Goal: Transaction & Acquisition: Purchase product/service

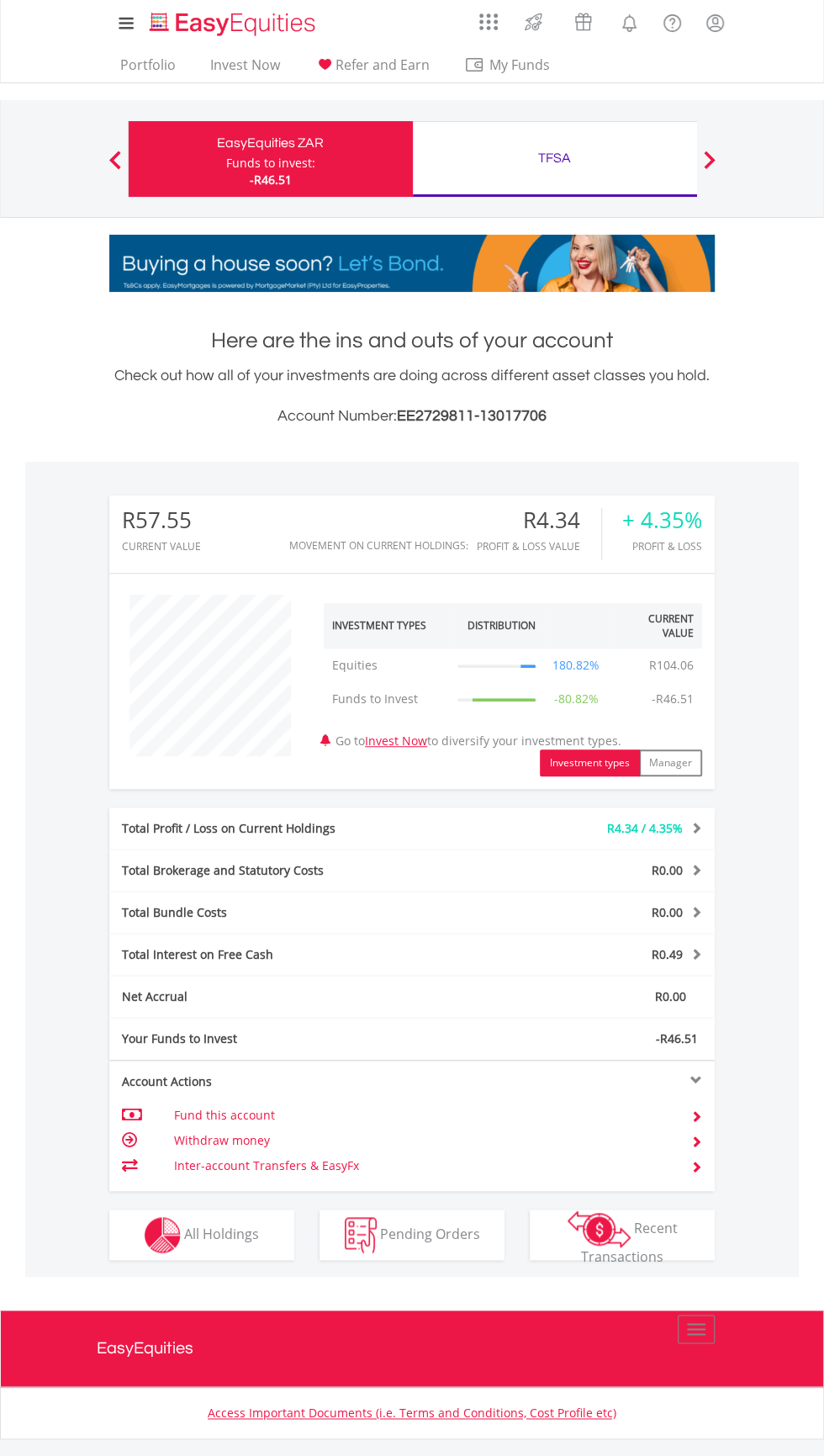
scroll to position [161, 201]
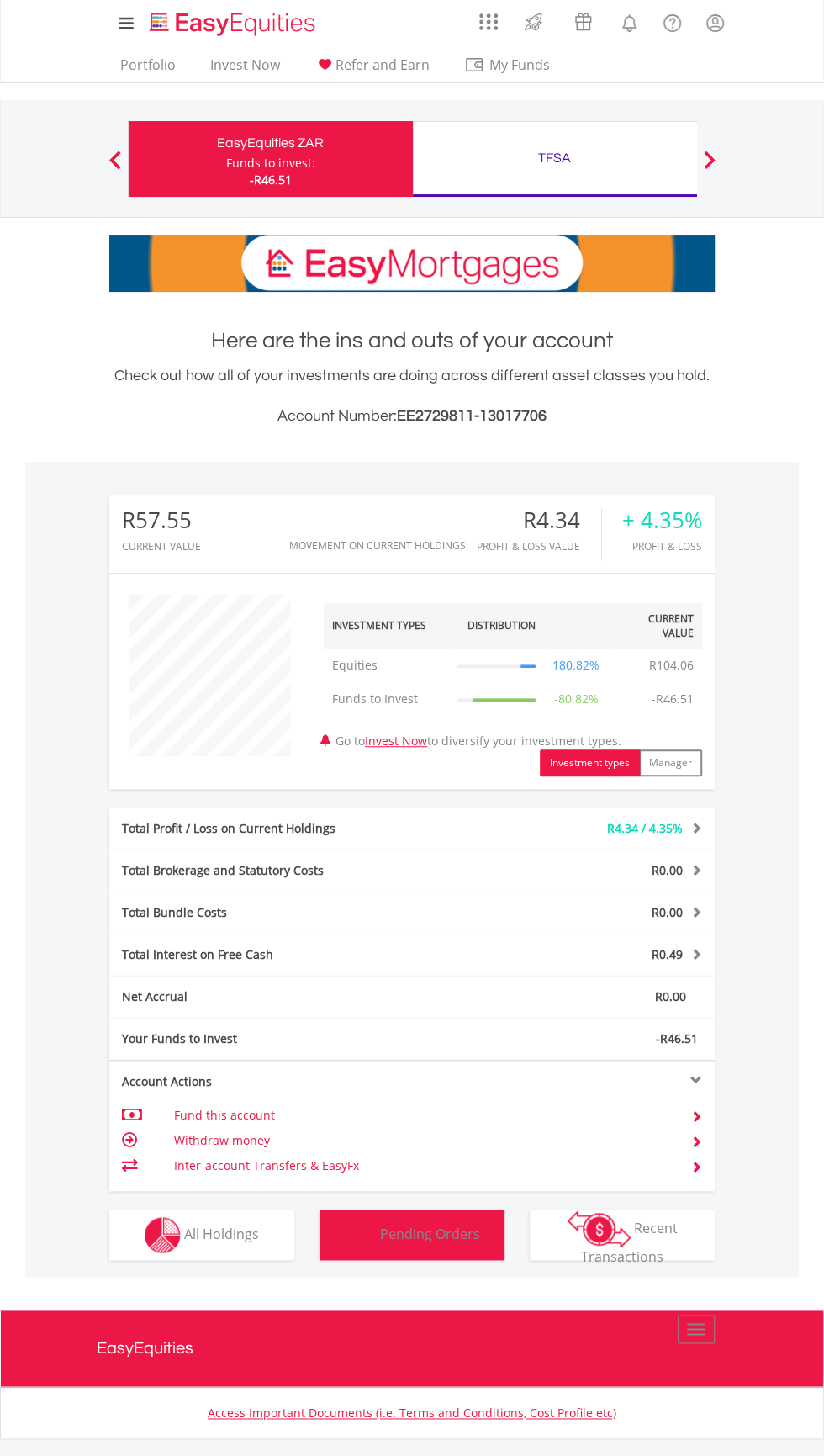
click at [495, 1233] on button "Pending Orders Pending Orders" at bounding box center [412, 1234] width 185 height 50
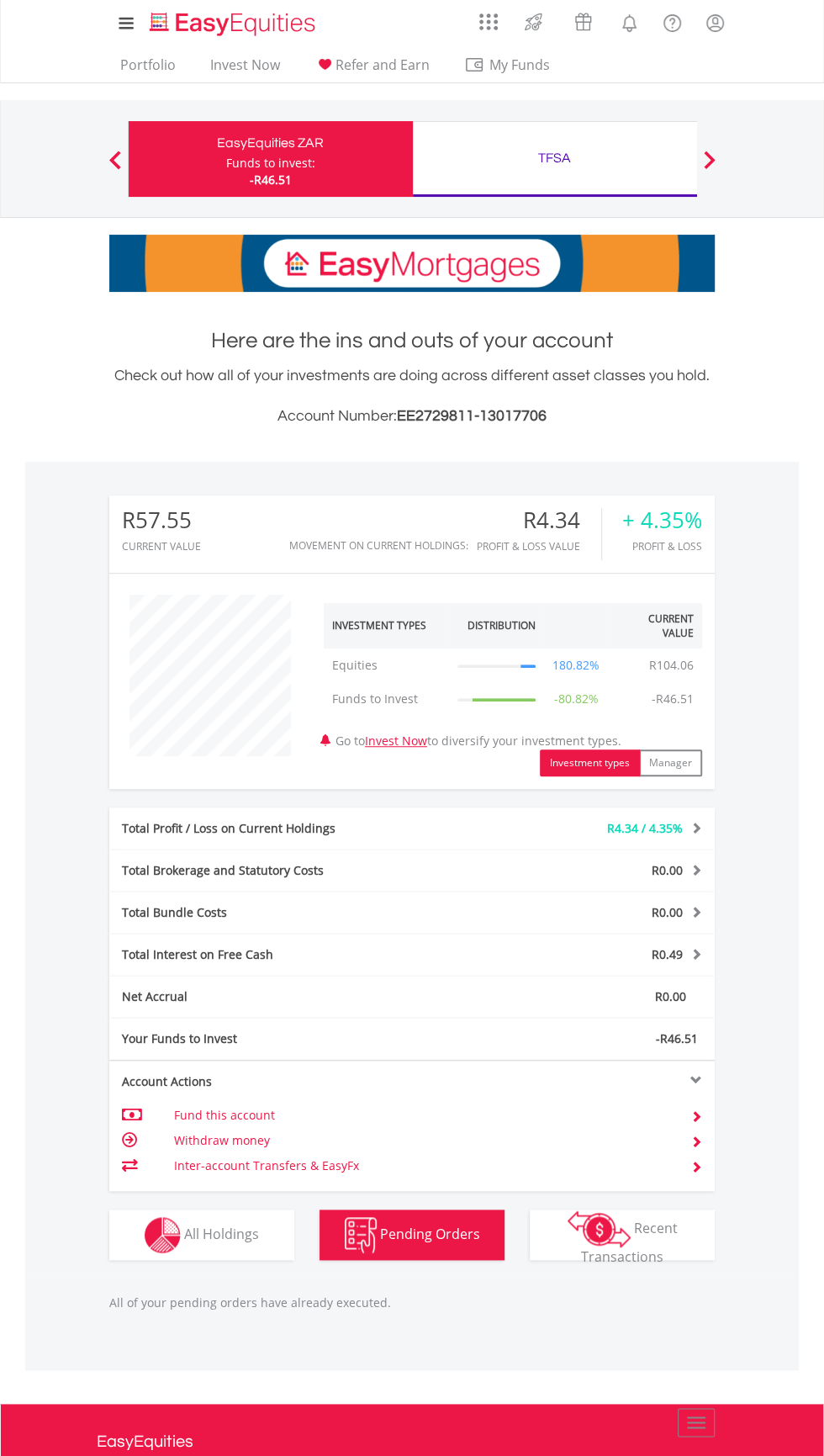
scroll to position [24, 0]
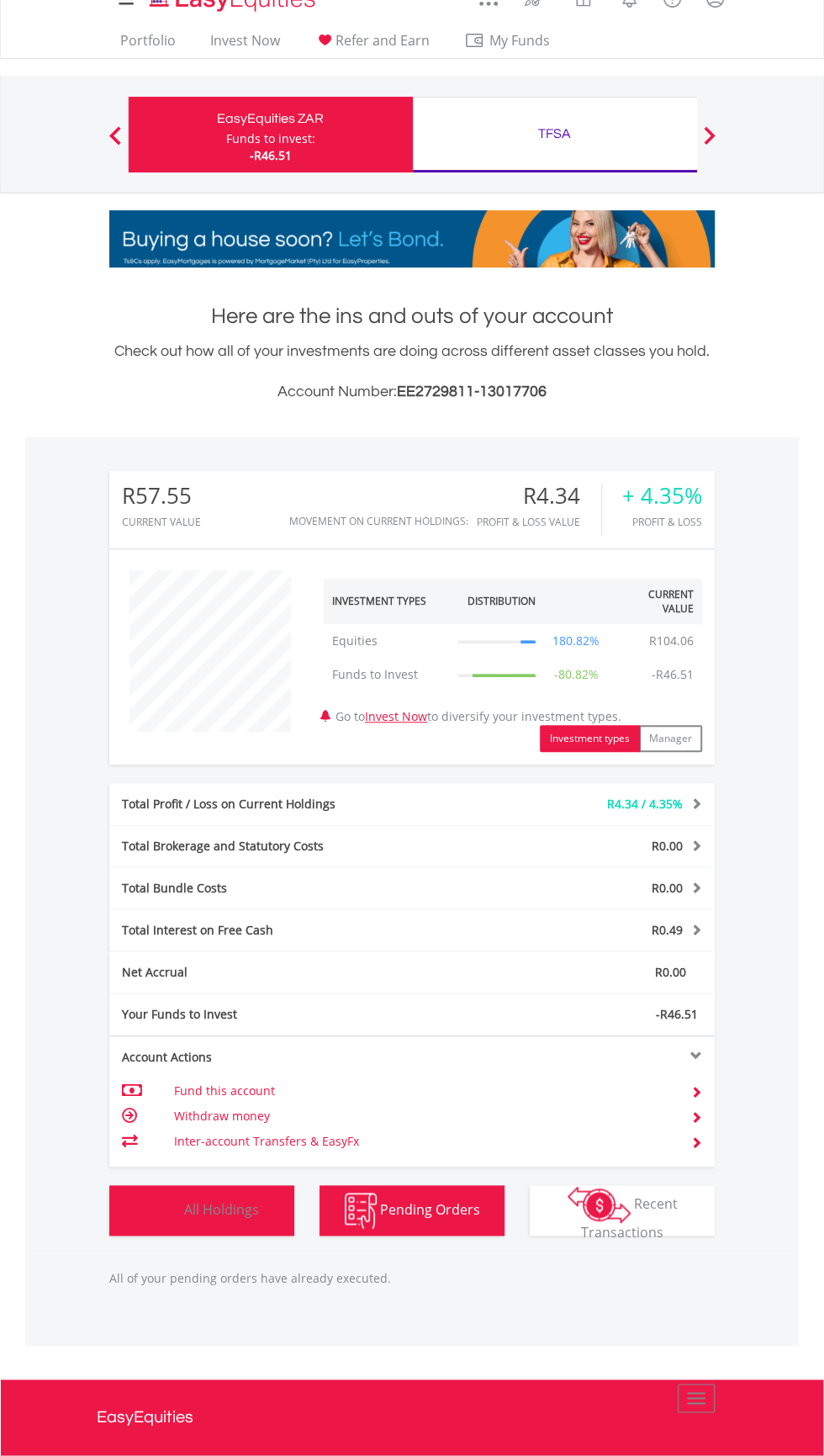
click at [247, 1214] on span "All Holdings" at bounding box center [222, 1208] width 75 height 18
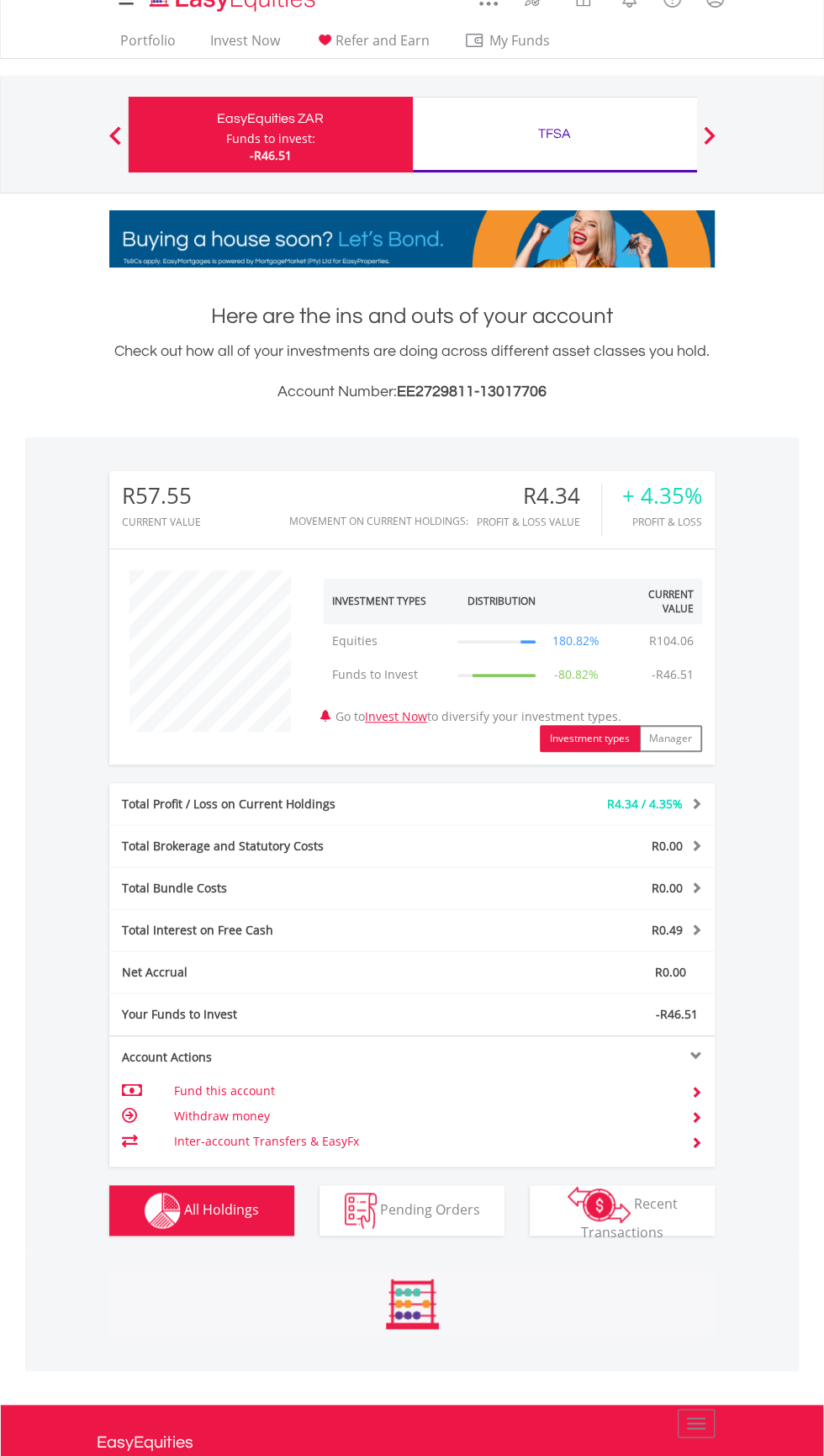
scroll to position [123, 0]
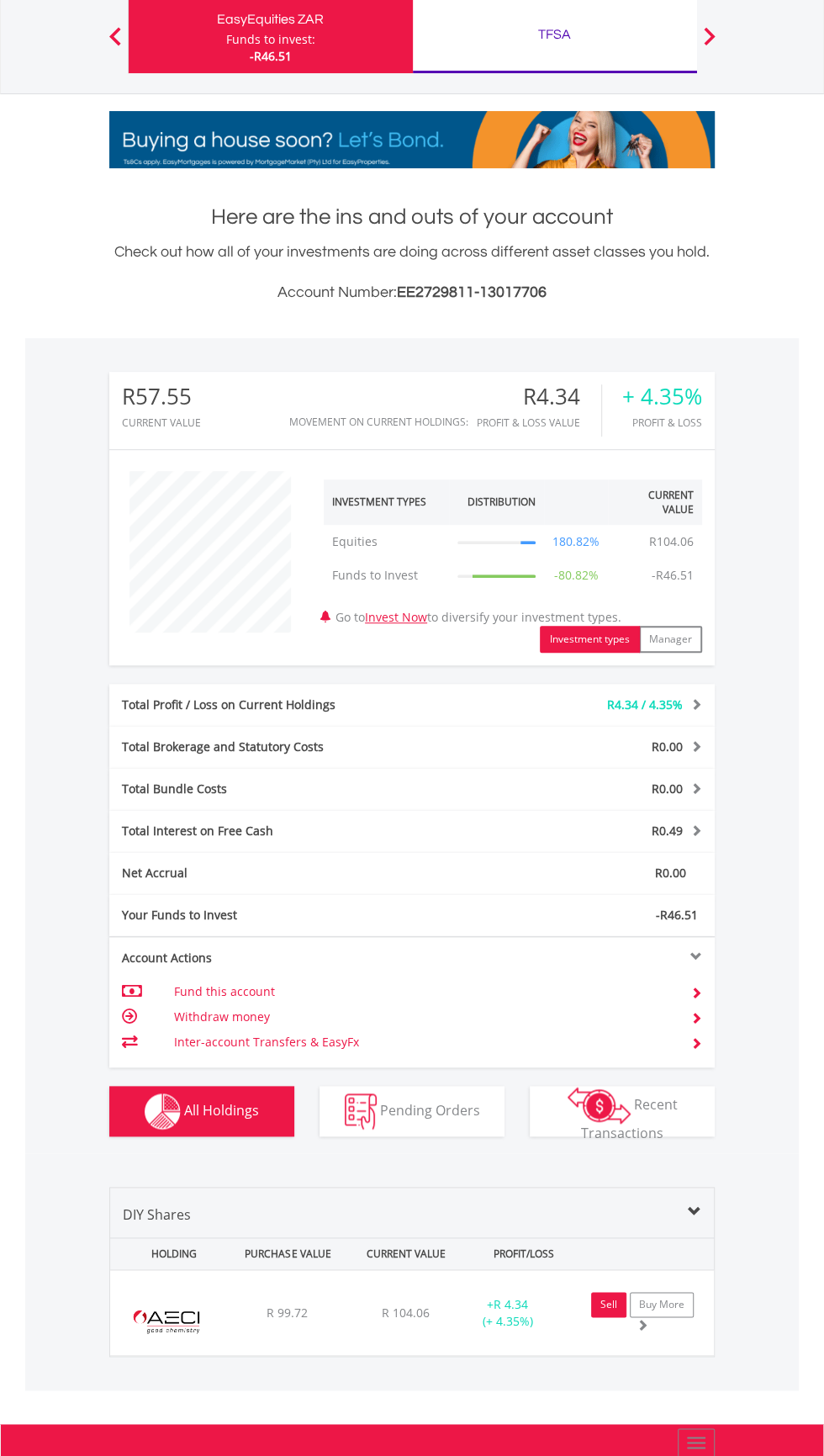
click at [608, 1300] on link "Sell" at bounding box center [608, 1305] width 36 height 25
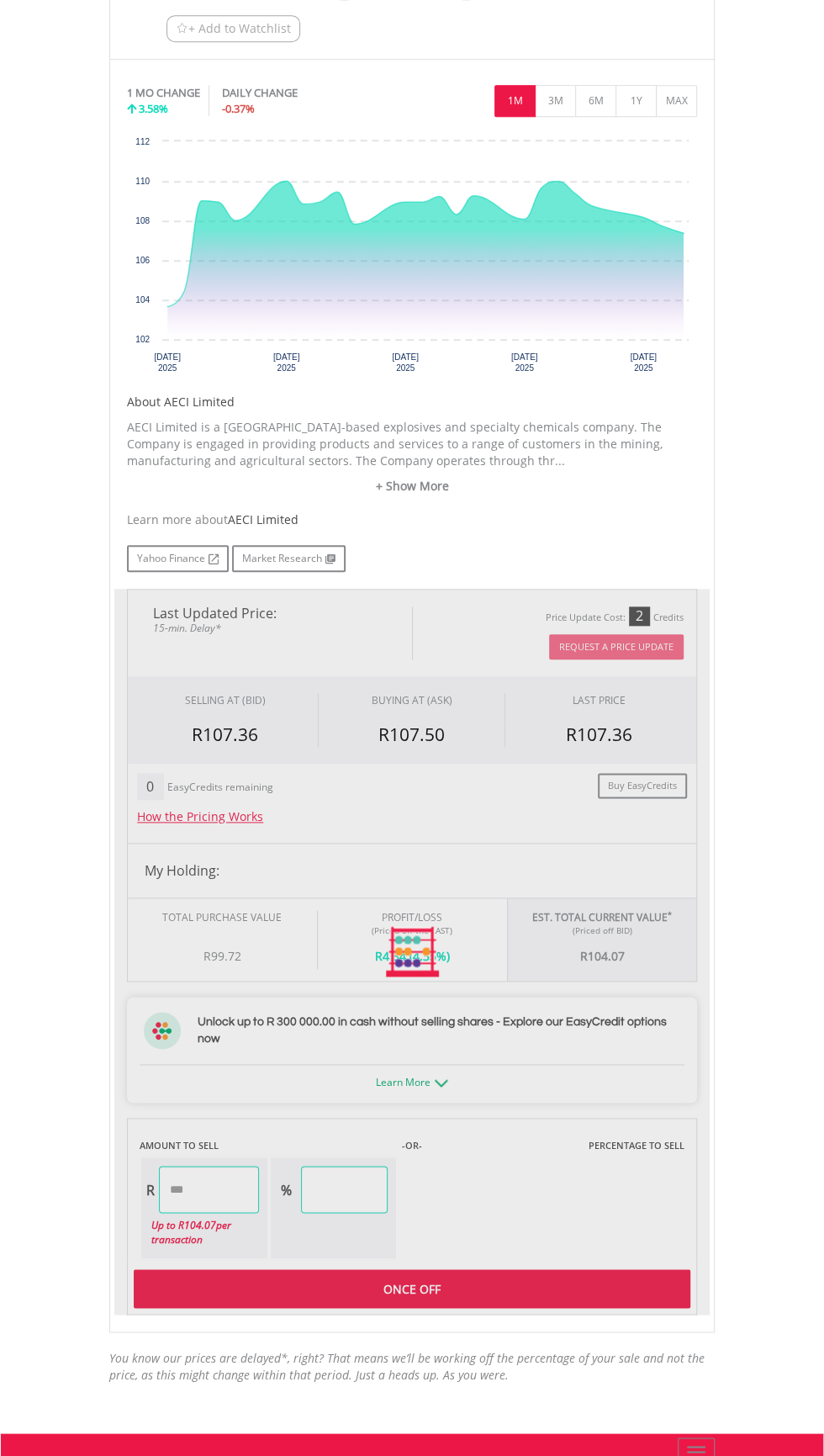
scroll to position [476, 0]
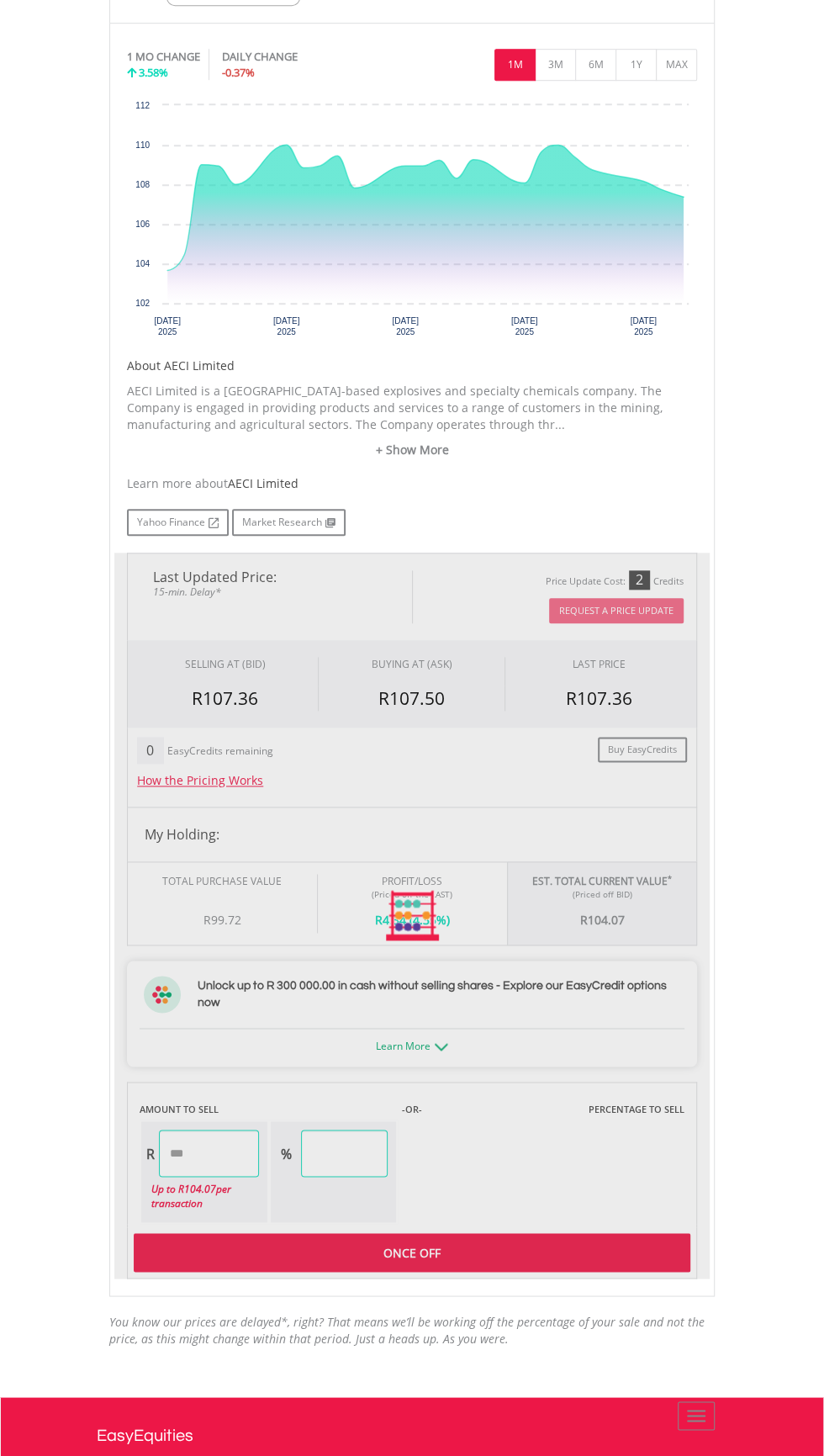
type input "******"
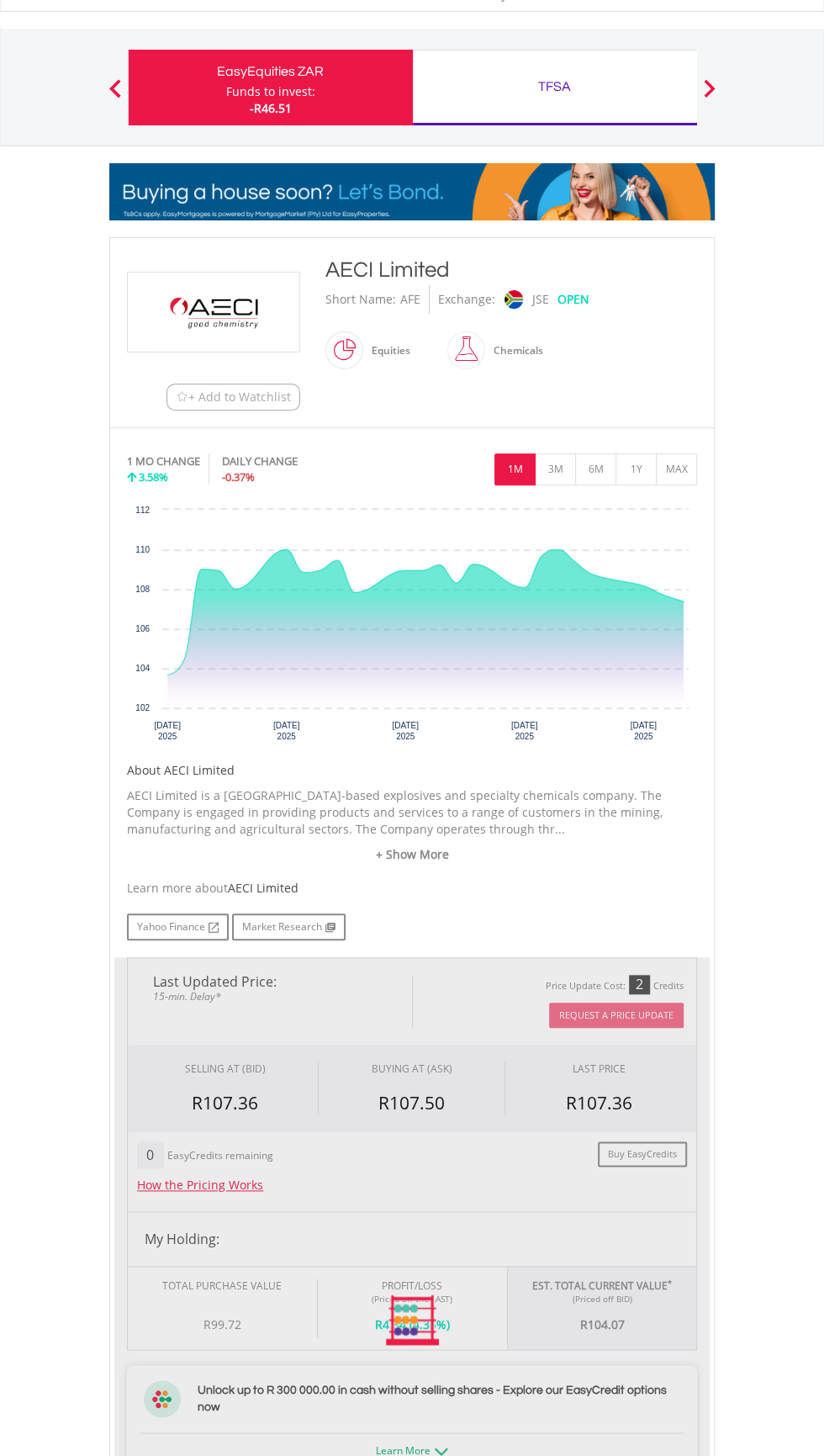
scroll to position [0, 0]
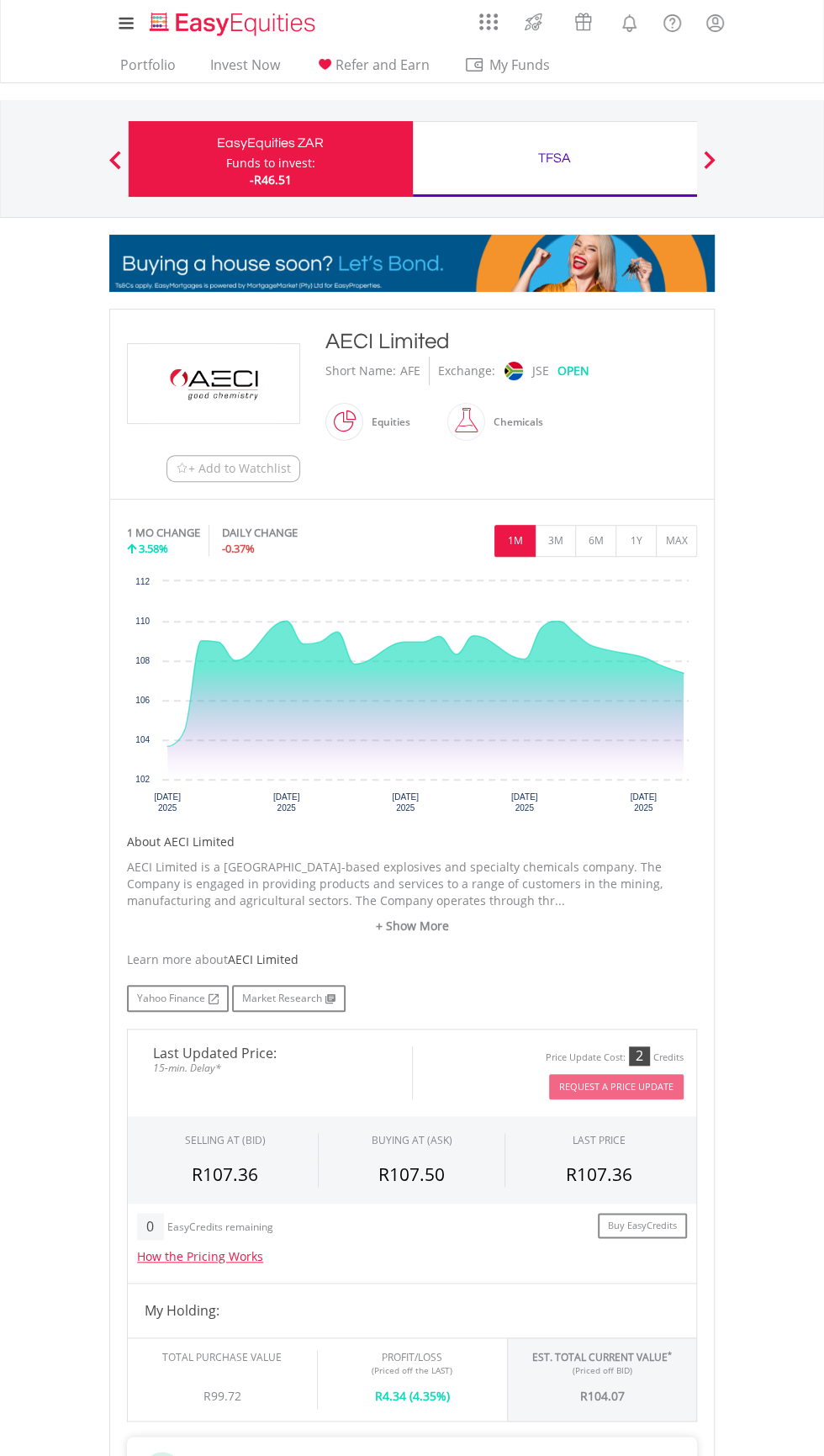
click at [616, 1004] on div "Yahoo Finance Market Research" at bounding box center [412, 998] width 570 height 27
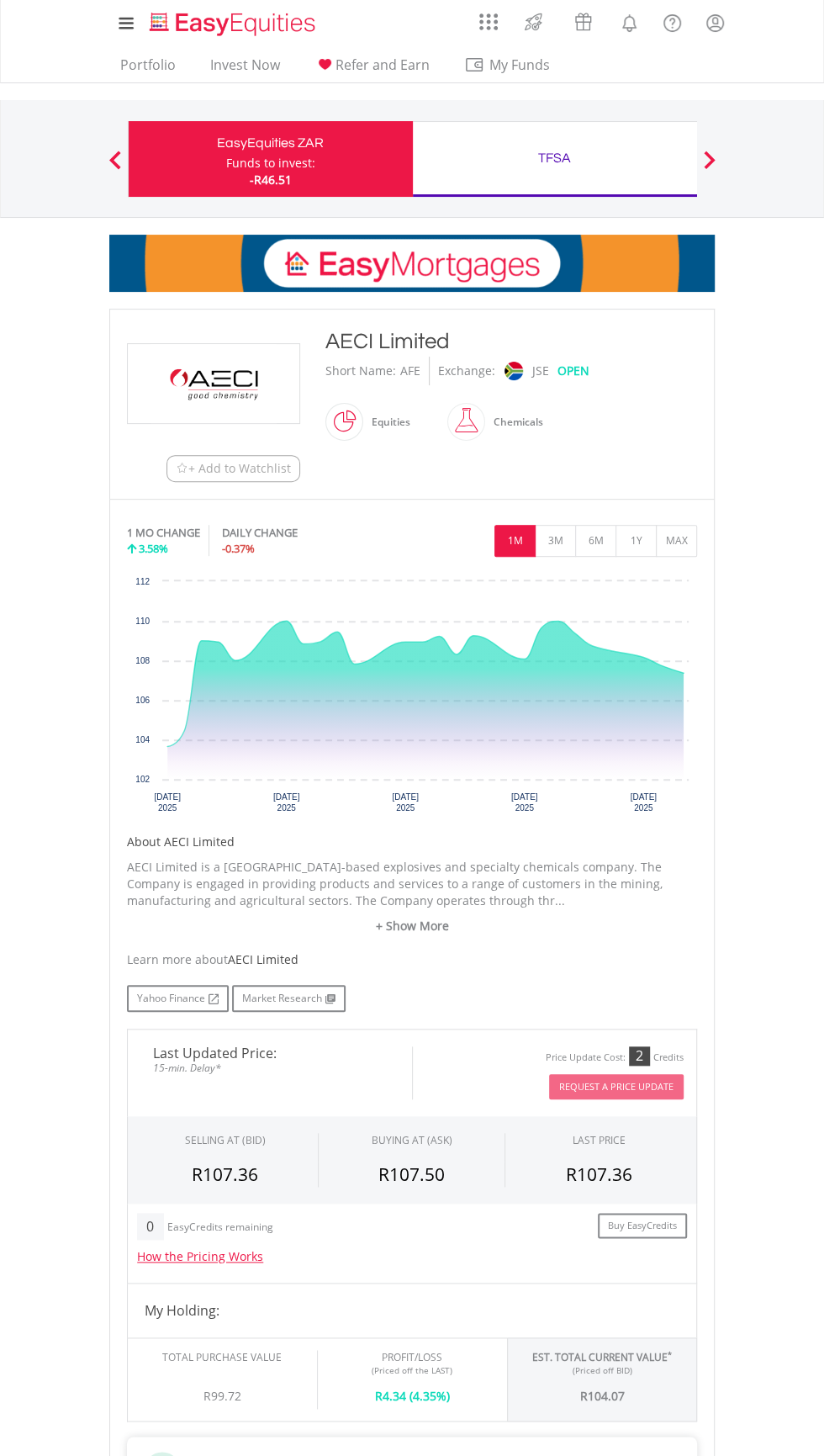
click at [615, 166] on div "TFSA" at bounding box center [555, 158] width 264 height 23
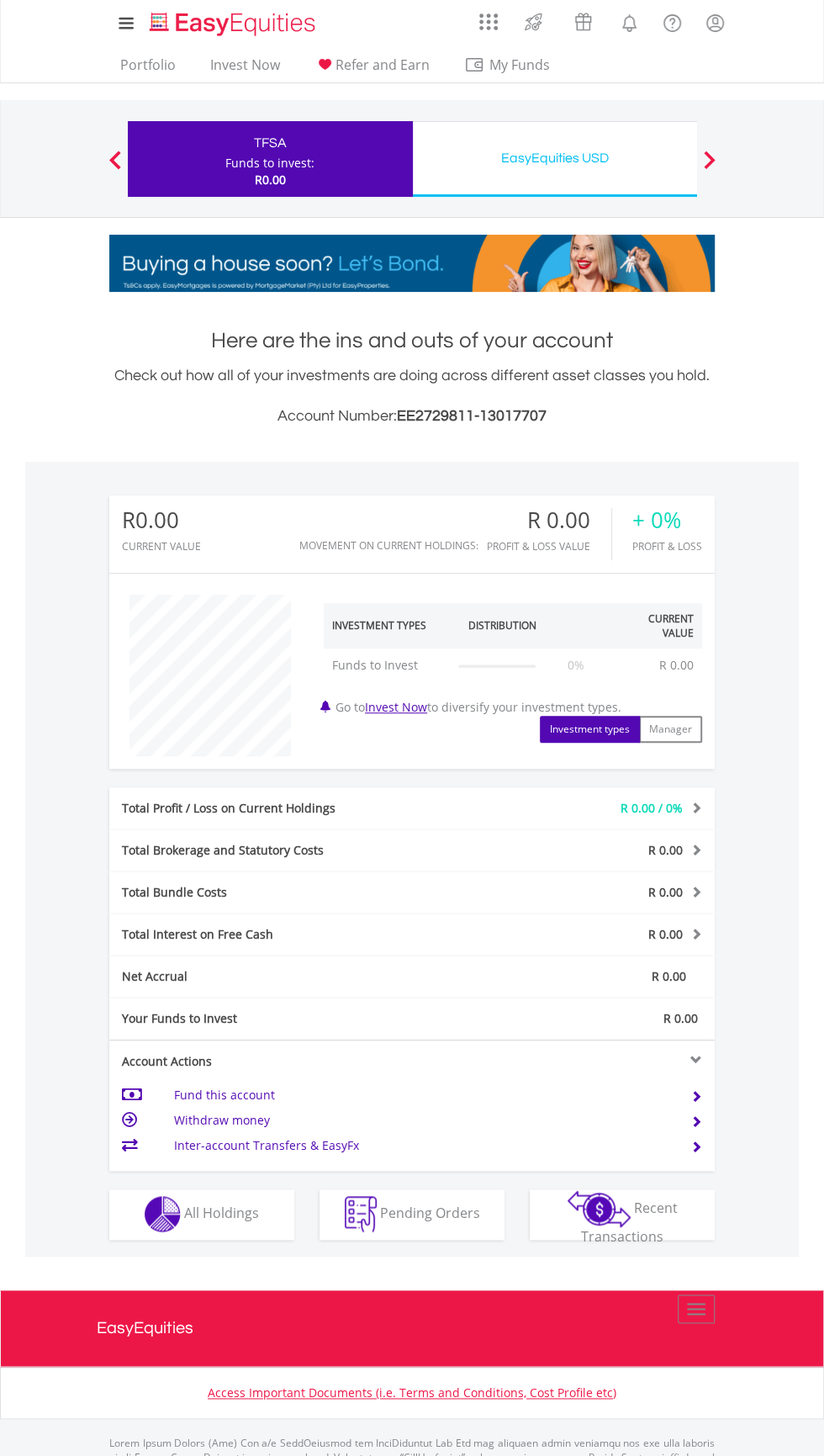
click at [651, 173] on div "EasyEquities USD Funds to invest: R0.00" at bounding box center [555, 159] width 285 height 75
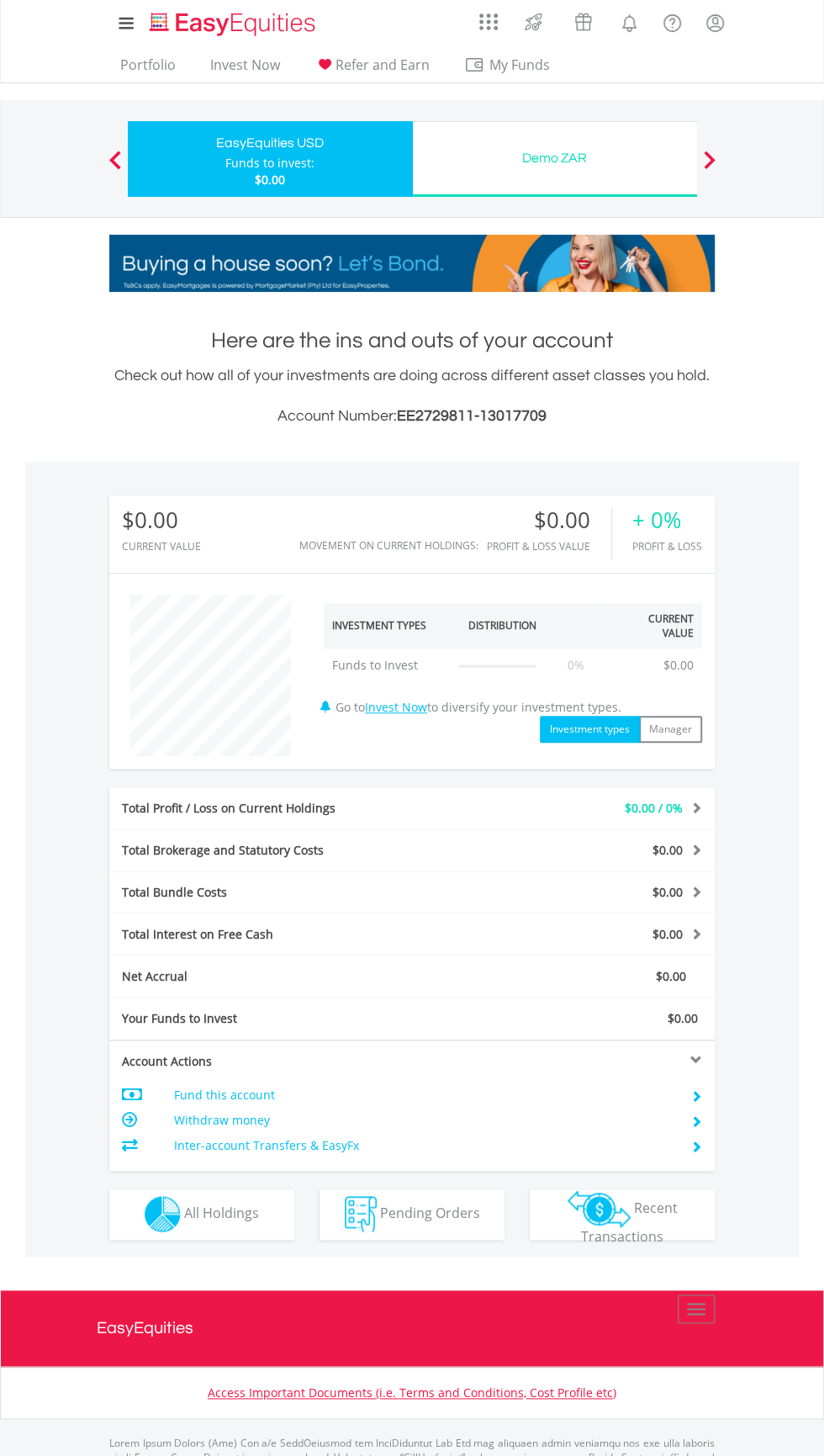
scroll to position [161, 201]
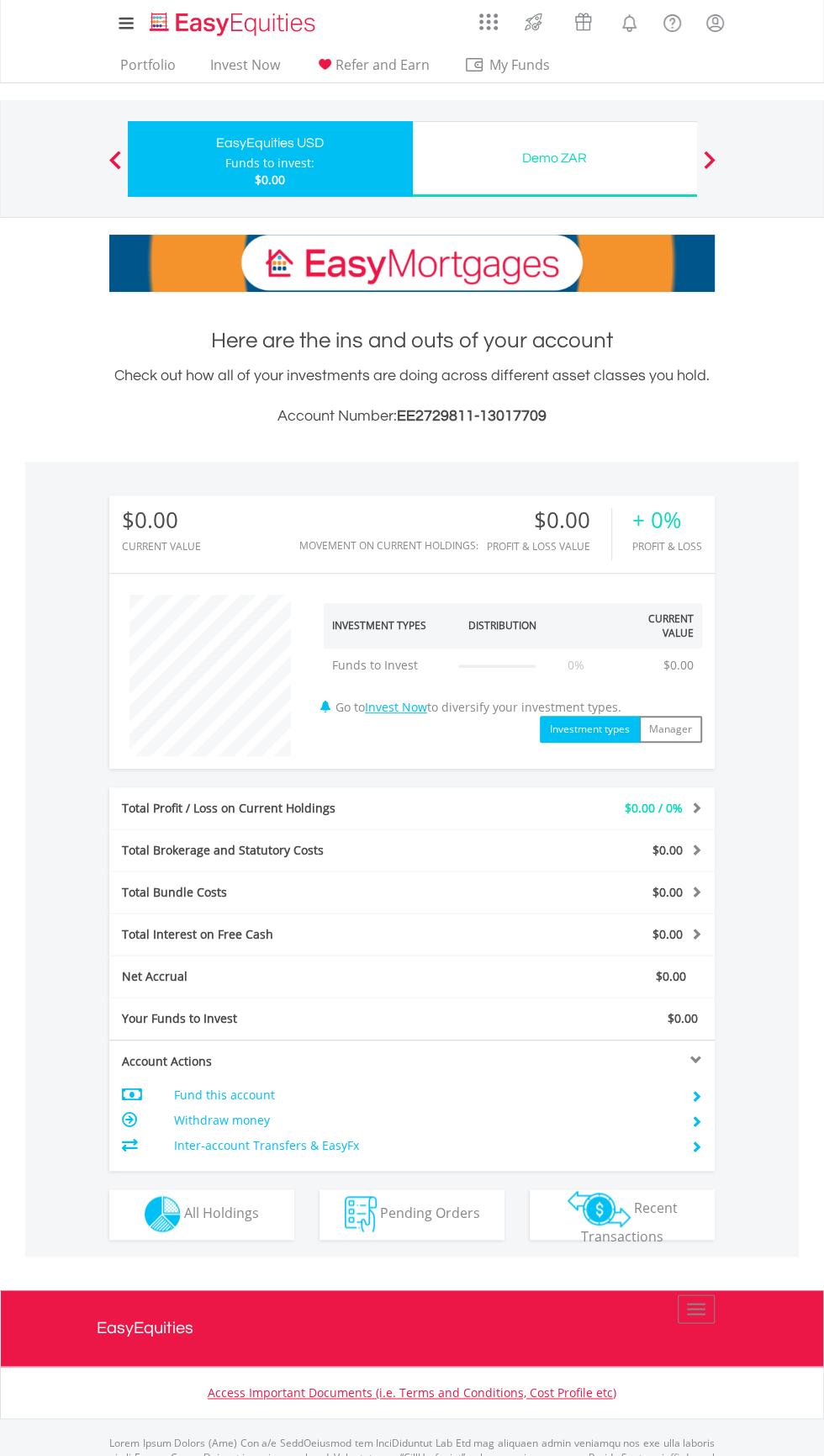
click at [695, 1145] on span at bounding box center [696, 1146] width 12 height 12
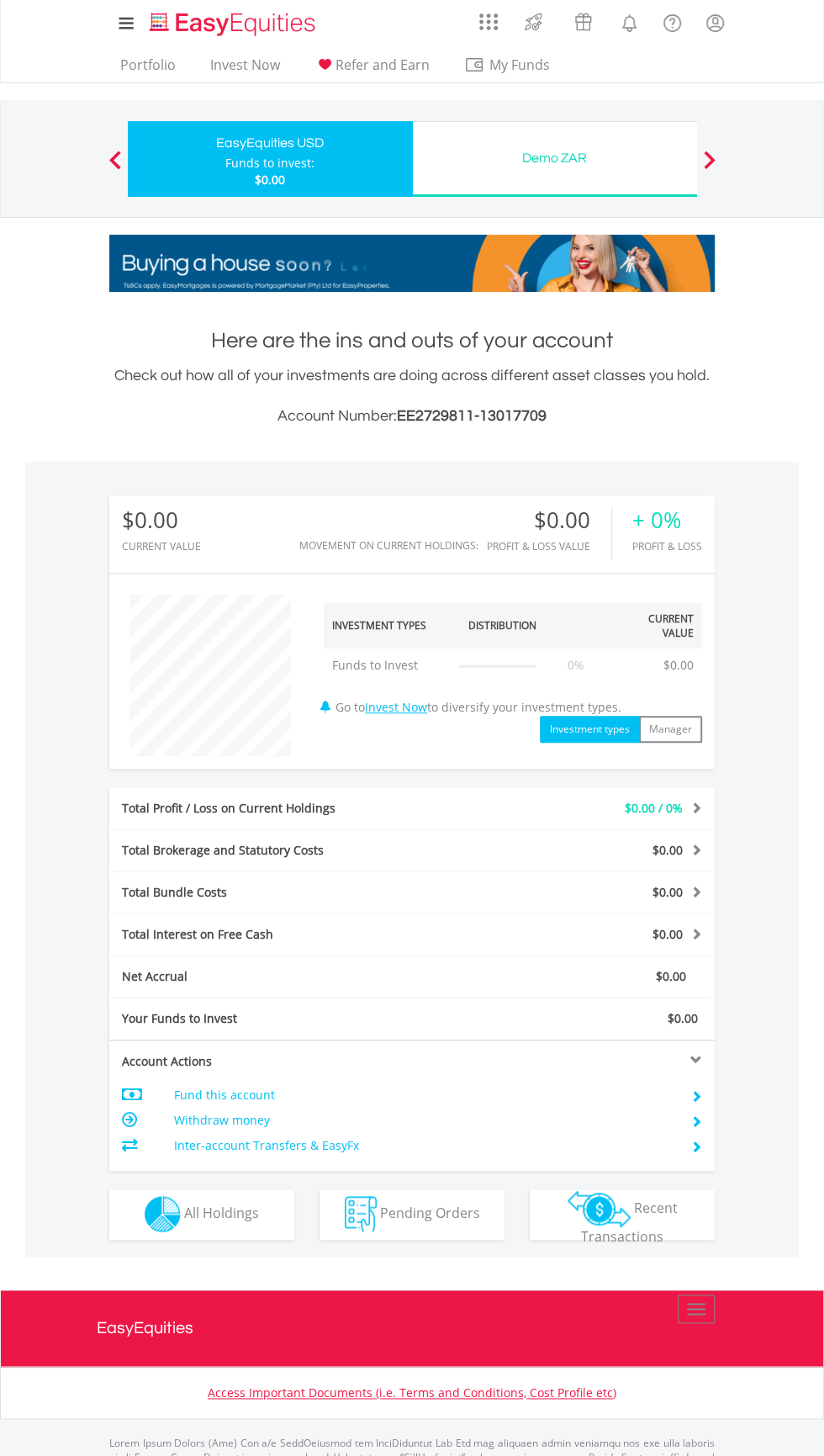
click at [251, 1147] on td "Inter-account Transfers & EasyFx" at bounding box center [422, 1146] width 496 height 25
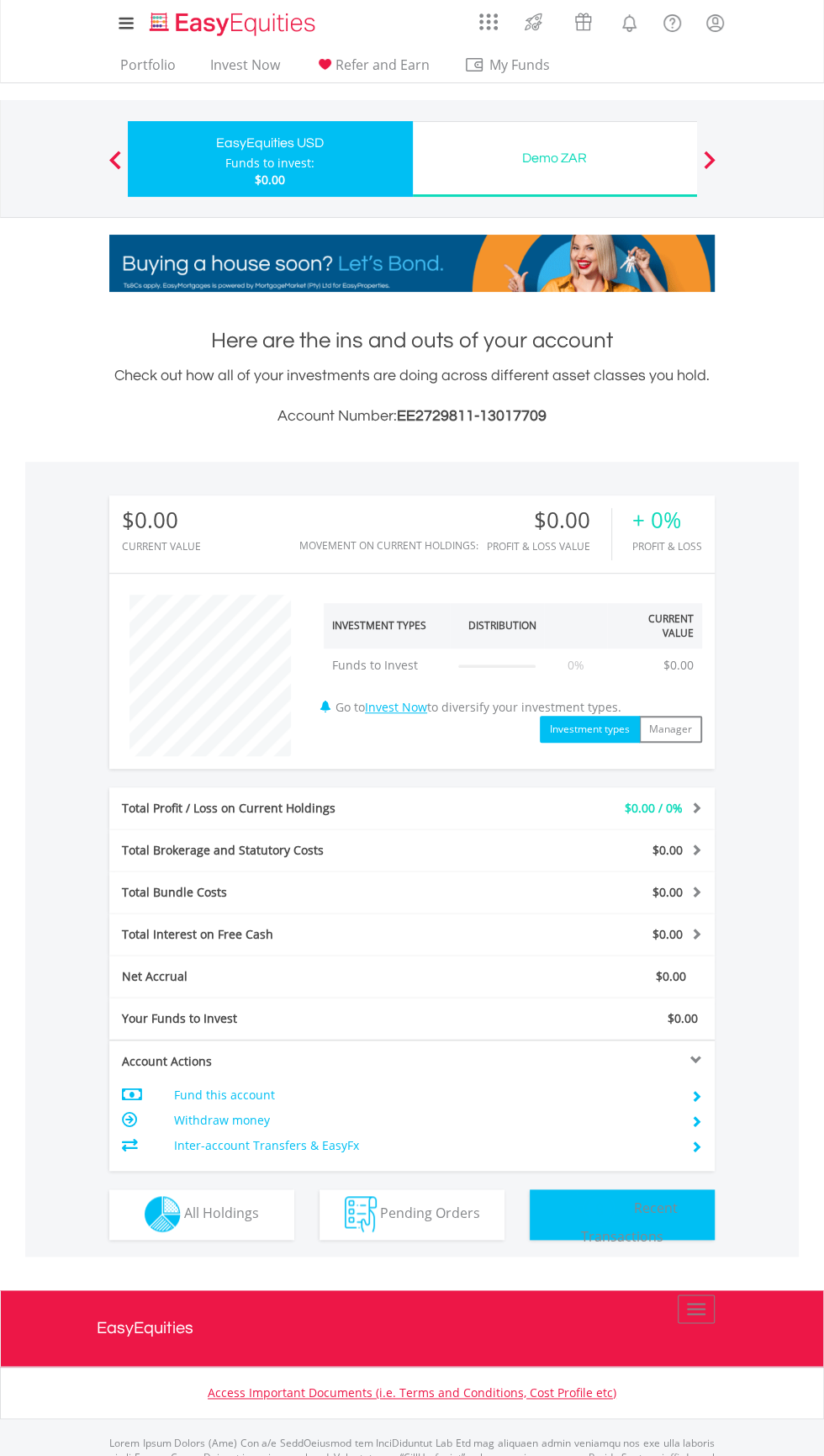
click at [664, 1213] on span "Recent Transactions" at bounding box center [629, 1222] width 96 height 48
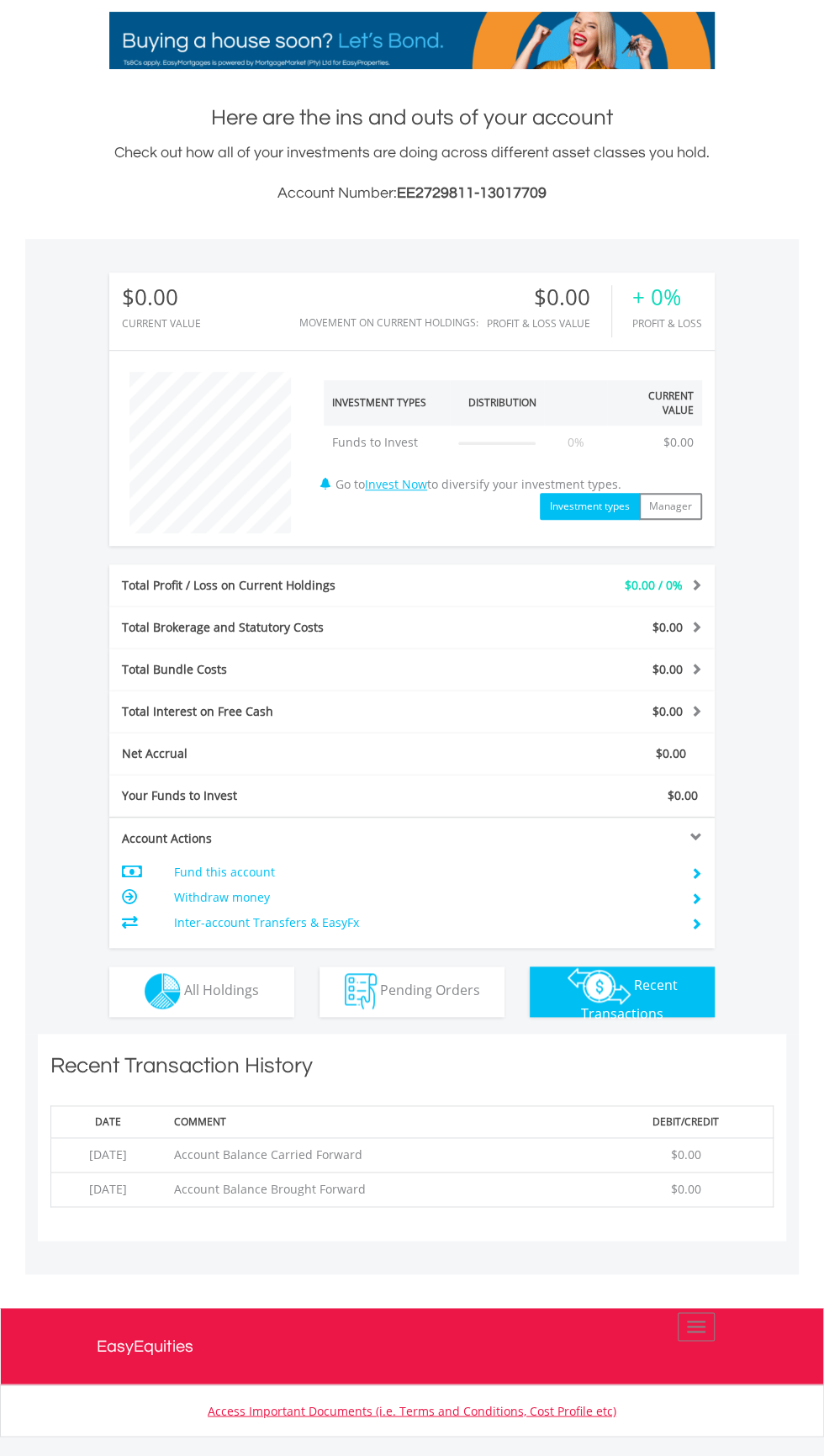
scroll to position [0, 0]
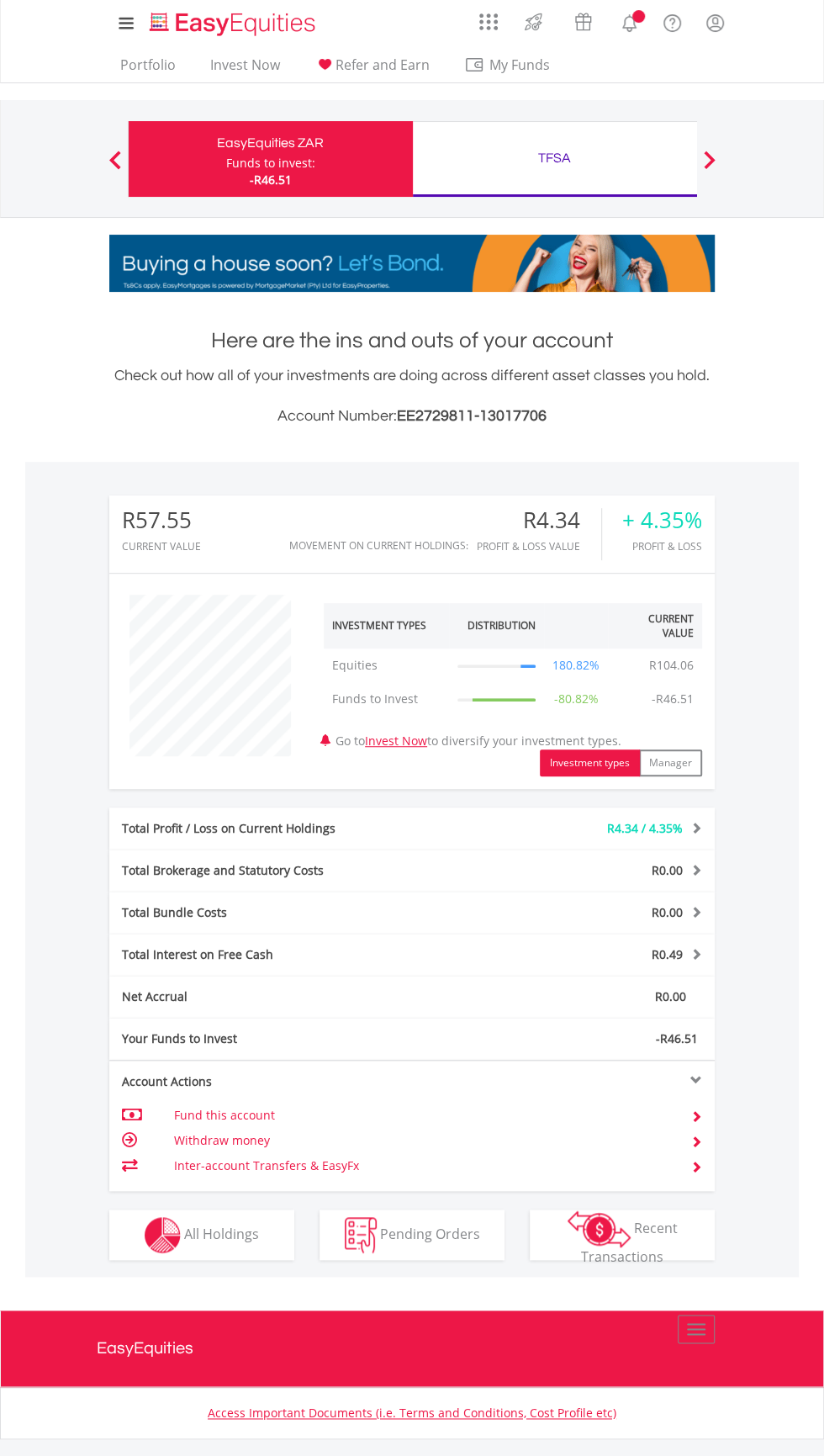
scroll to position [161, 201]
click at [709, 828] on div "R4.34 / 4.35%" at bounding box center [589, 827] width 253 height 16
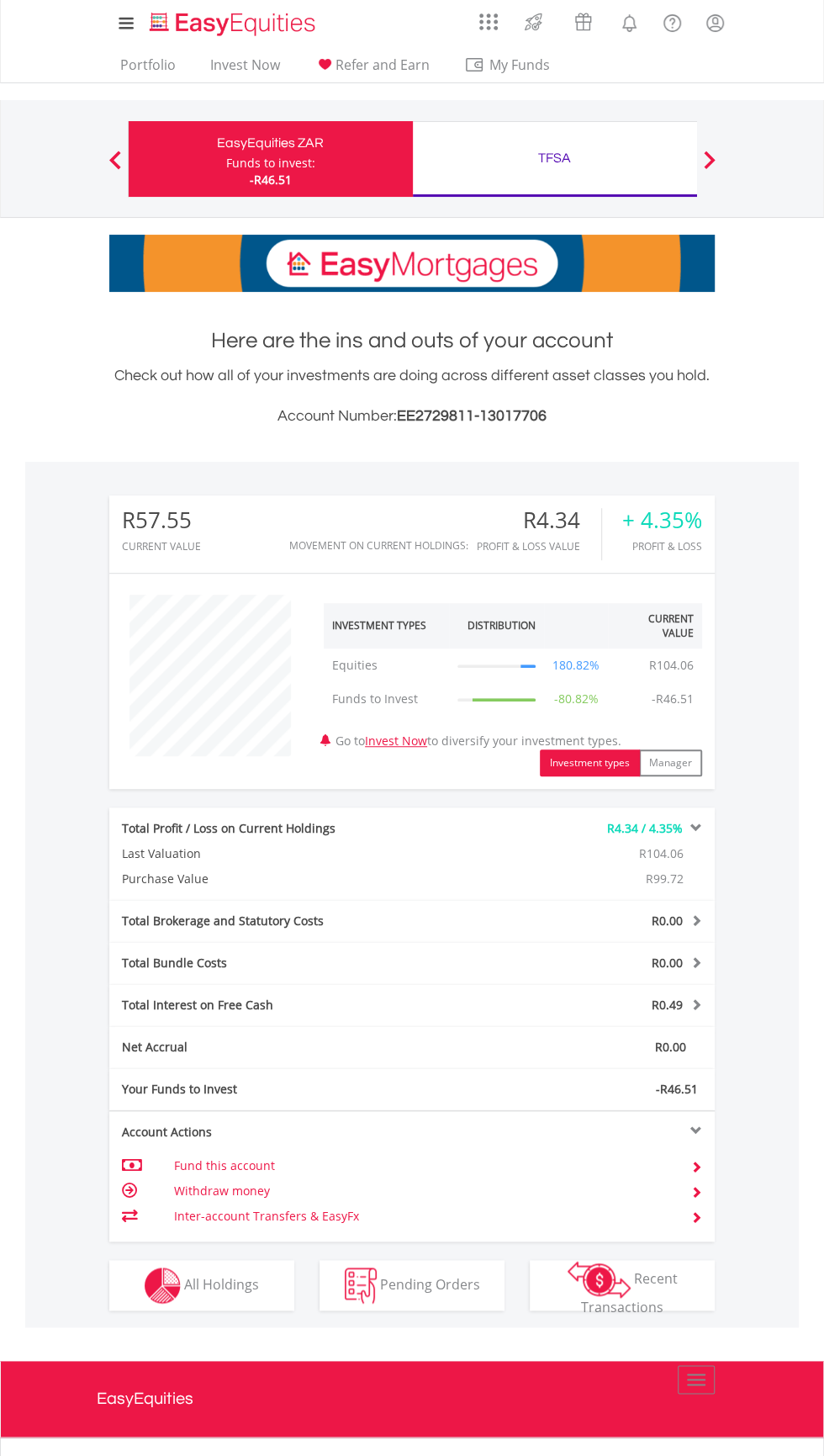
click at [708, 921] on div "R0.00" at bounding box center [589, 920] width 253 height 16
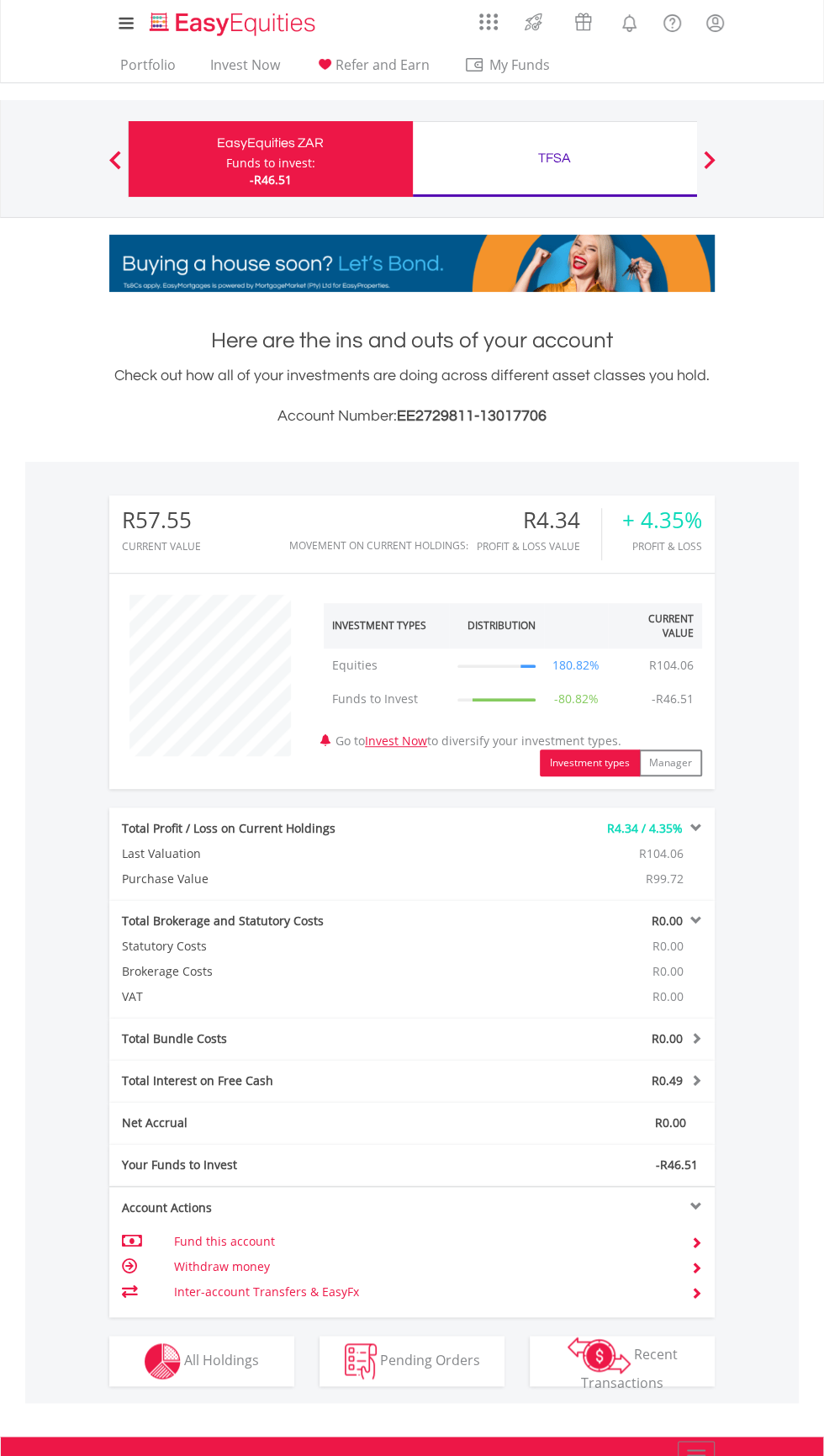
click at [688, 1024] on div "Total Bundle Costs R0.00 Statutory Costs R0.00 Brokerage Costs R0.00 Management…" at bounding box center [412, 1038] width 605 height 42
click at [695, 1033] on span at bounding box center [694, 1038] width 16 height 12
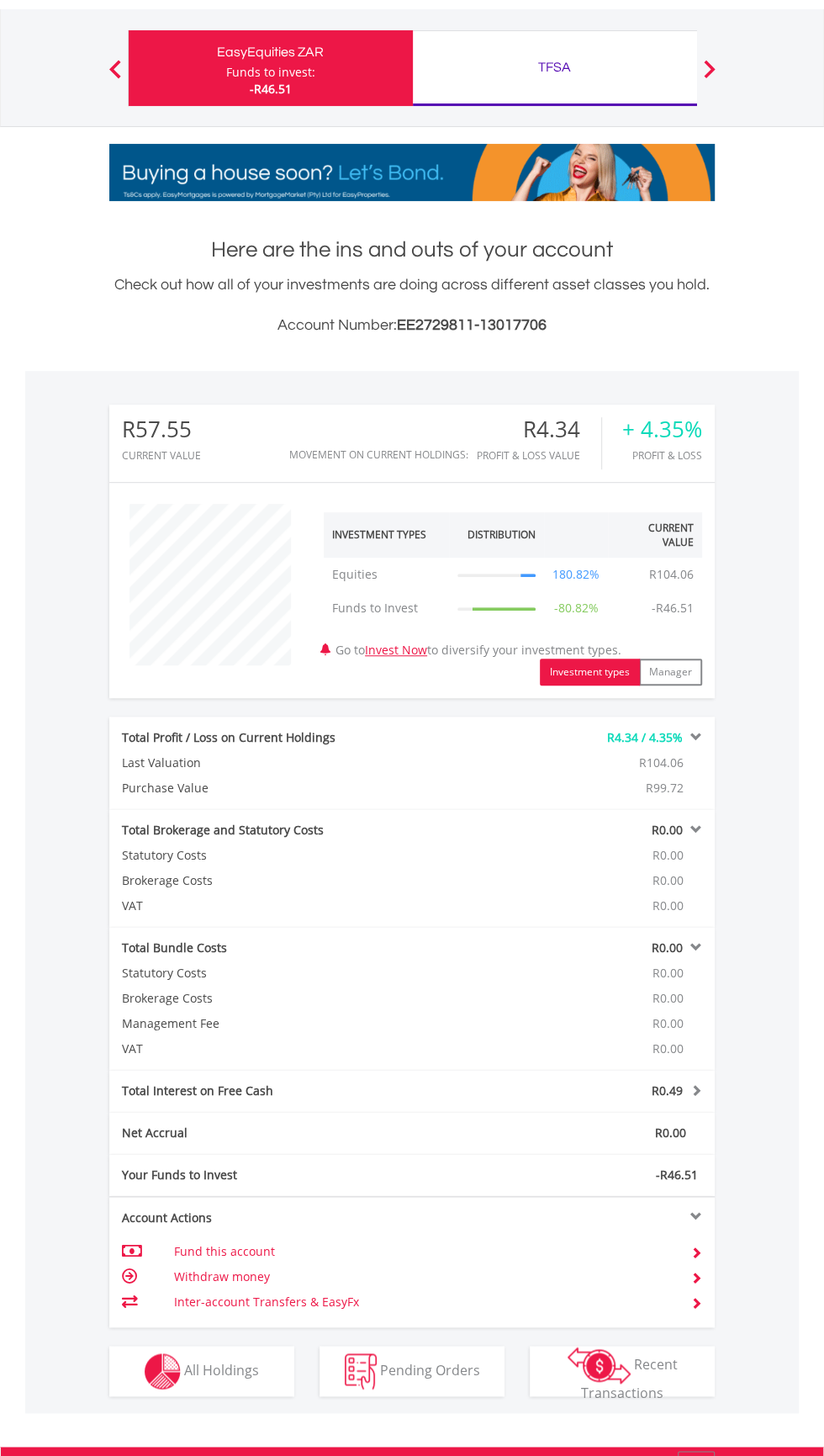
scroll to position [104, 0]
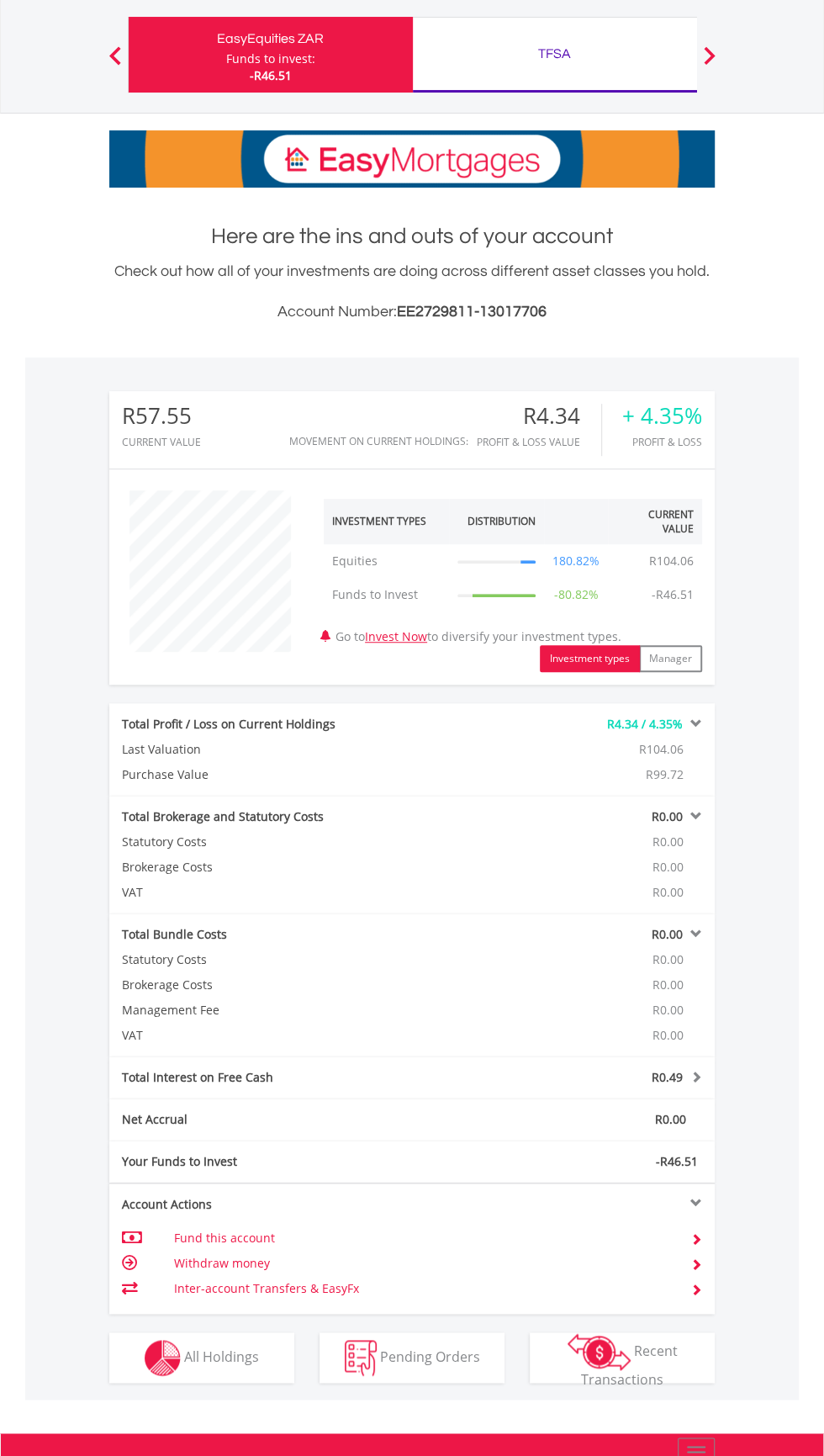
click at [689, 1072] on span at bounding box center [694, 1076] width 16 height 12
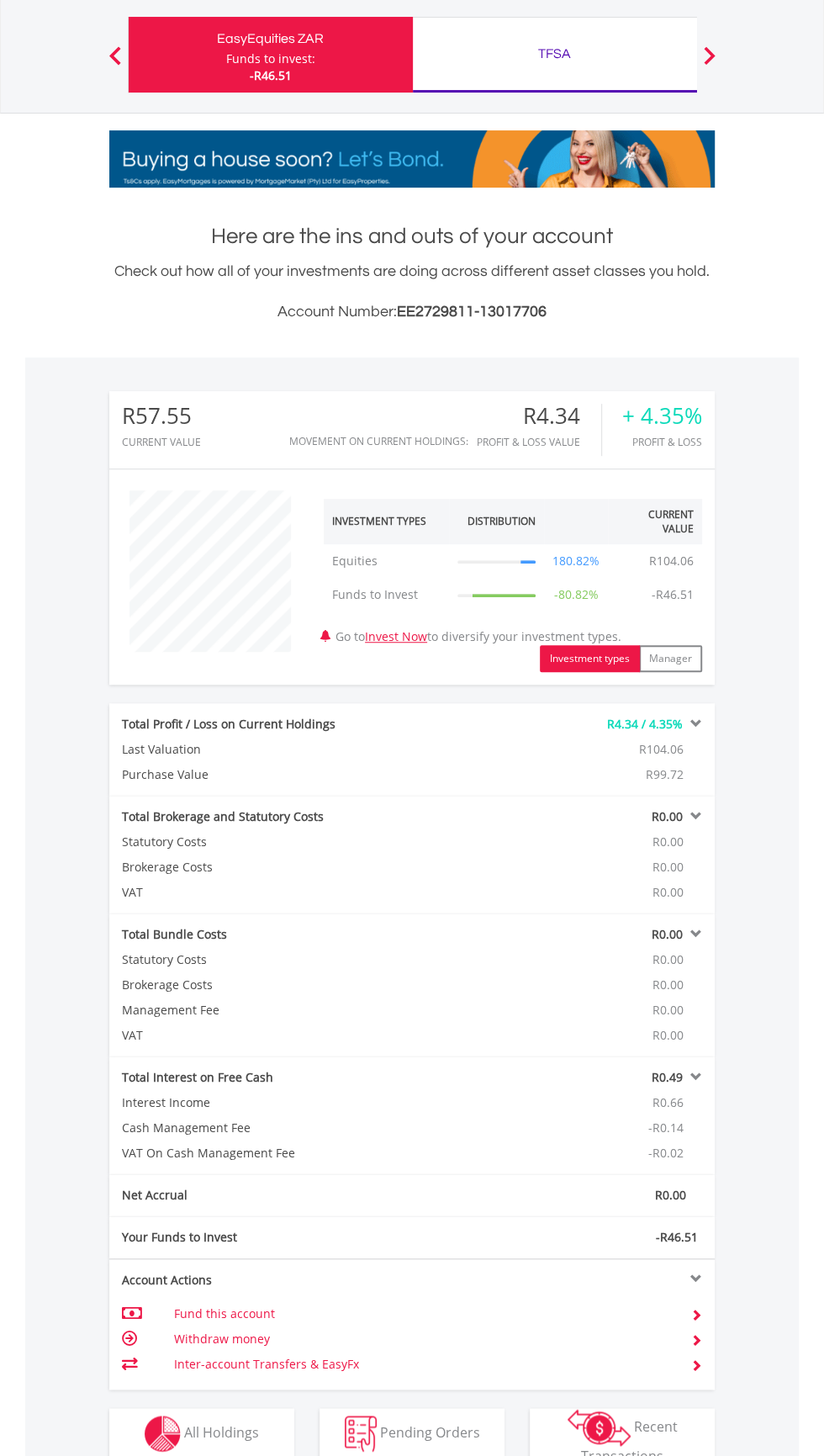
click at [682, 1178] on div "Net Accrual R0.00" at bounding box center [412, 1196] width 605 height 42
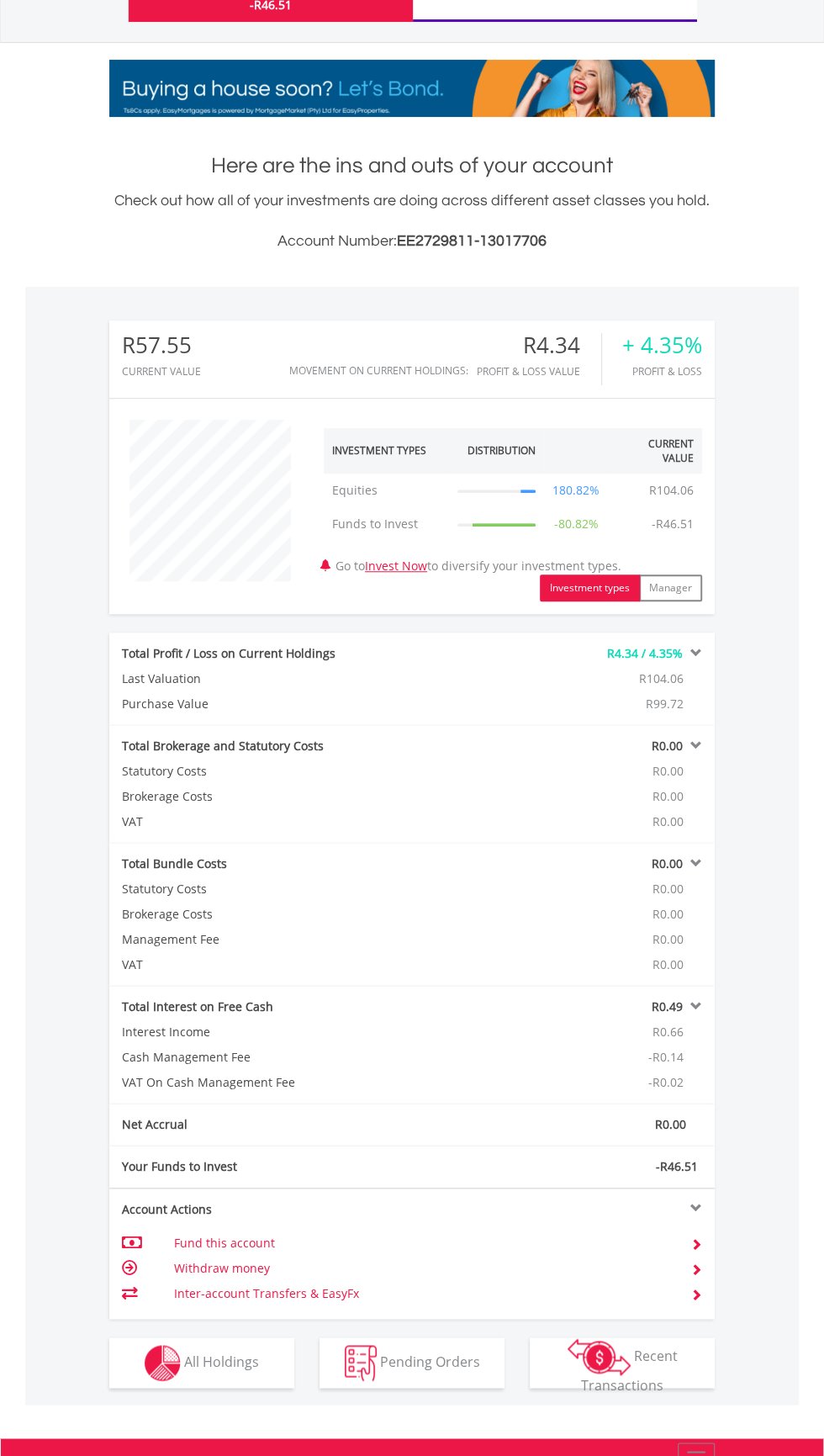
scroll to position [176, 0]
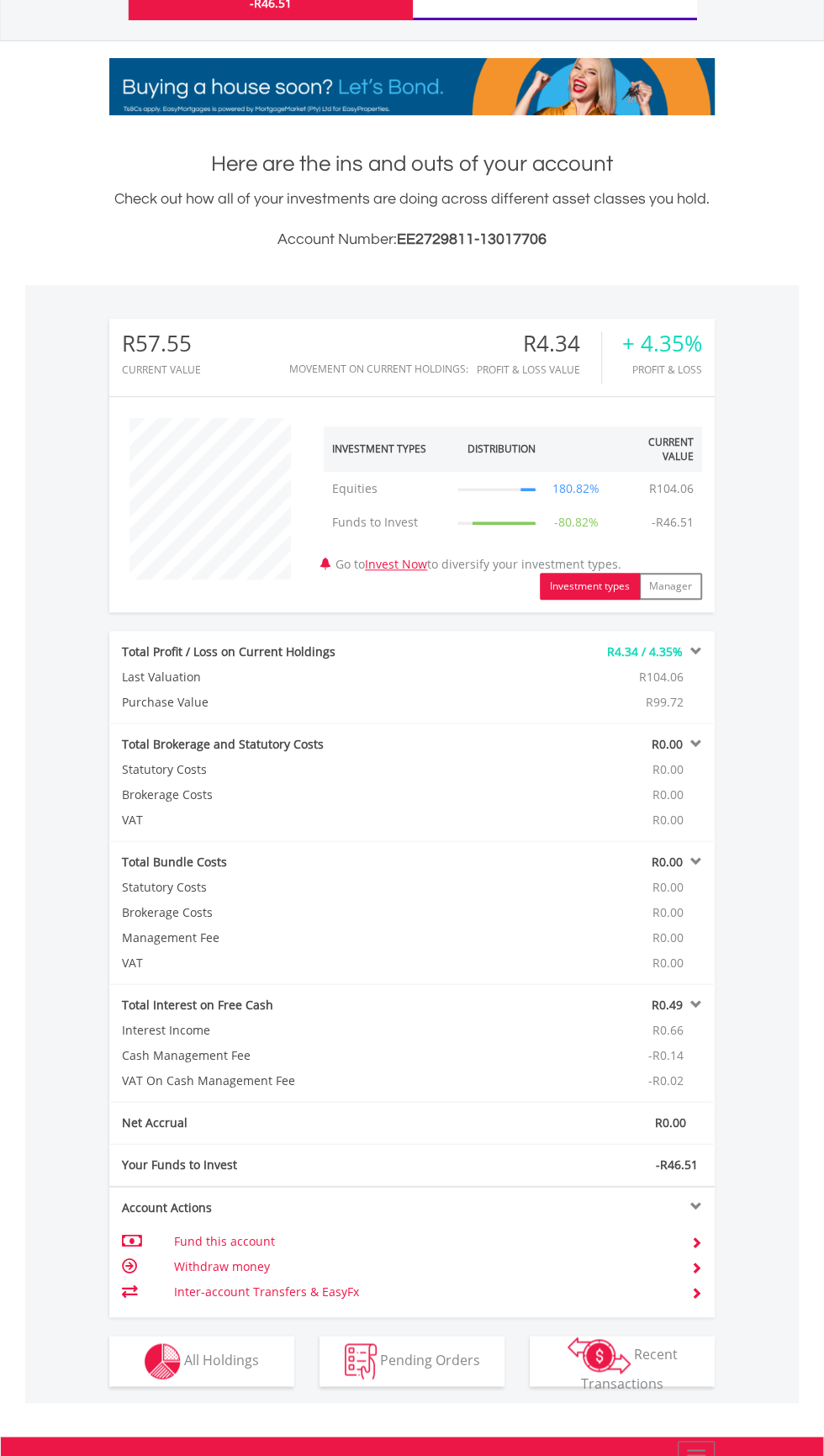
click at [692, 1156] on span "-R46.51" at bounding box center [677, 1164] width 42 height 16
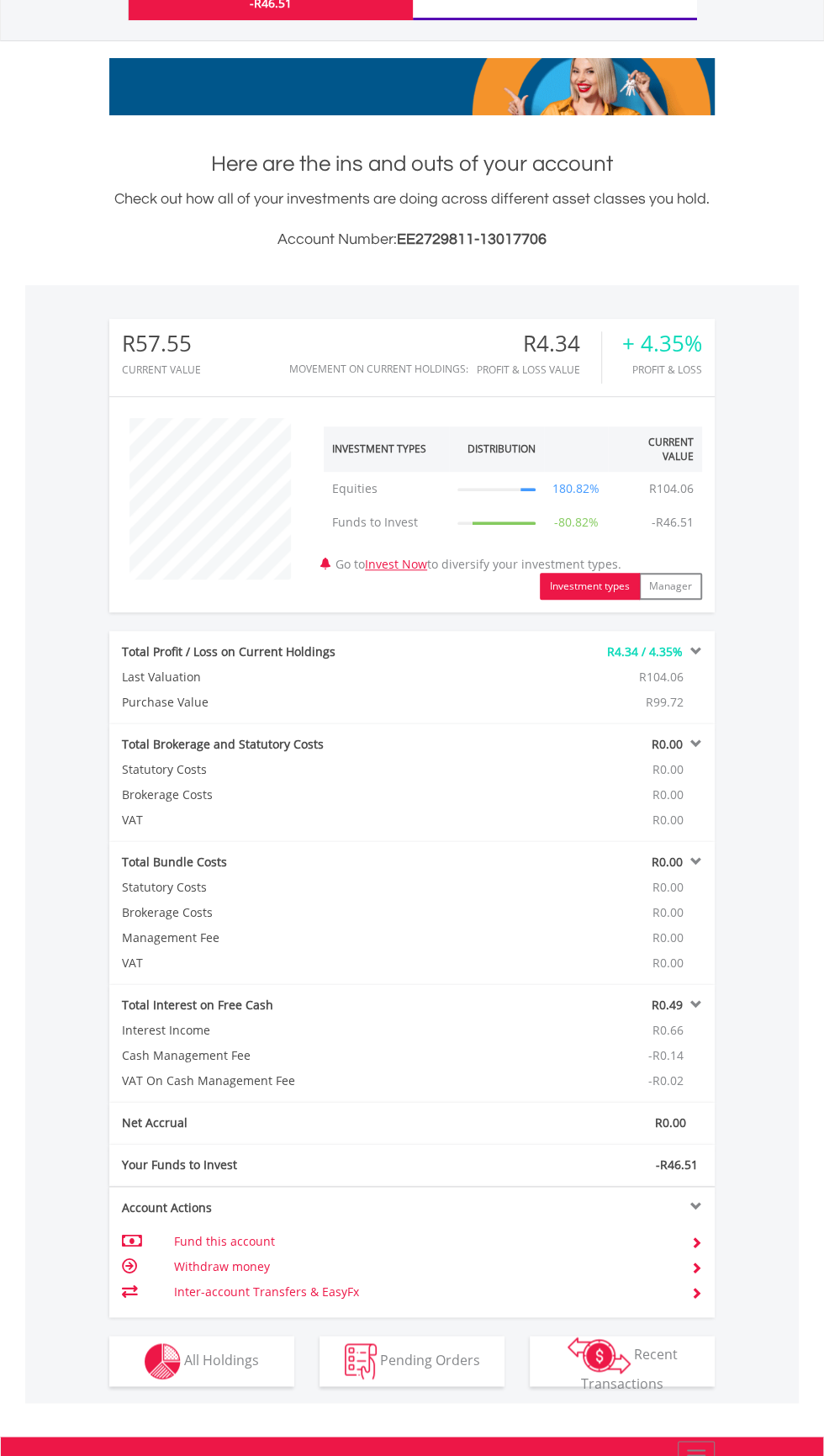
click at [714, 655] on div "Total Profit / Loss on Current Holdings R4.34 / 4.35% Last Valuation R104.06 Pu…" at bounding box center [412, 677] width 630 height 93
click at [692, 663] on div "Total Profit / Loss on Current Holdings R4.34 / 4.35% Last Valuation R104.06 Pu…" at bounding box center [412, 677] width 605 height 93
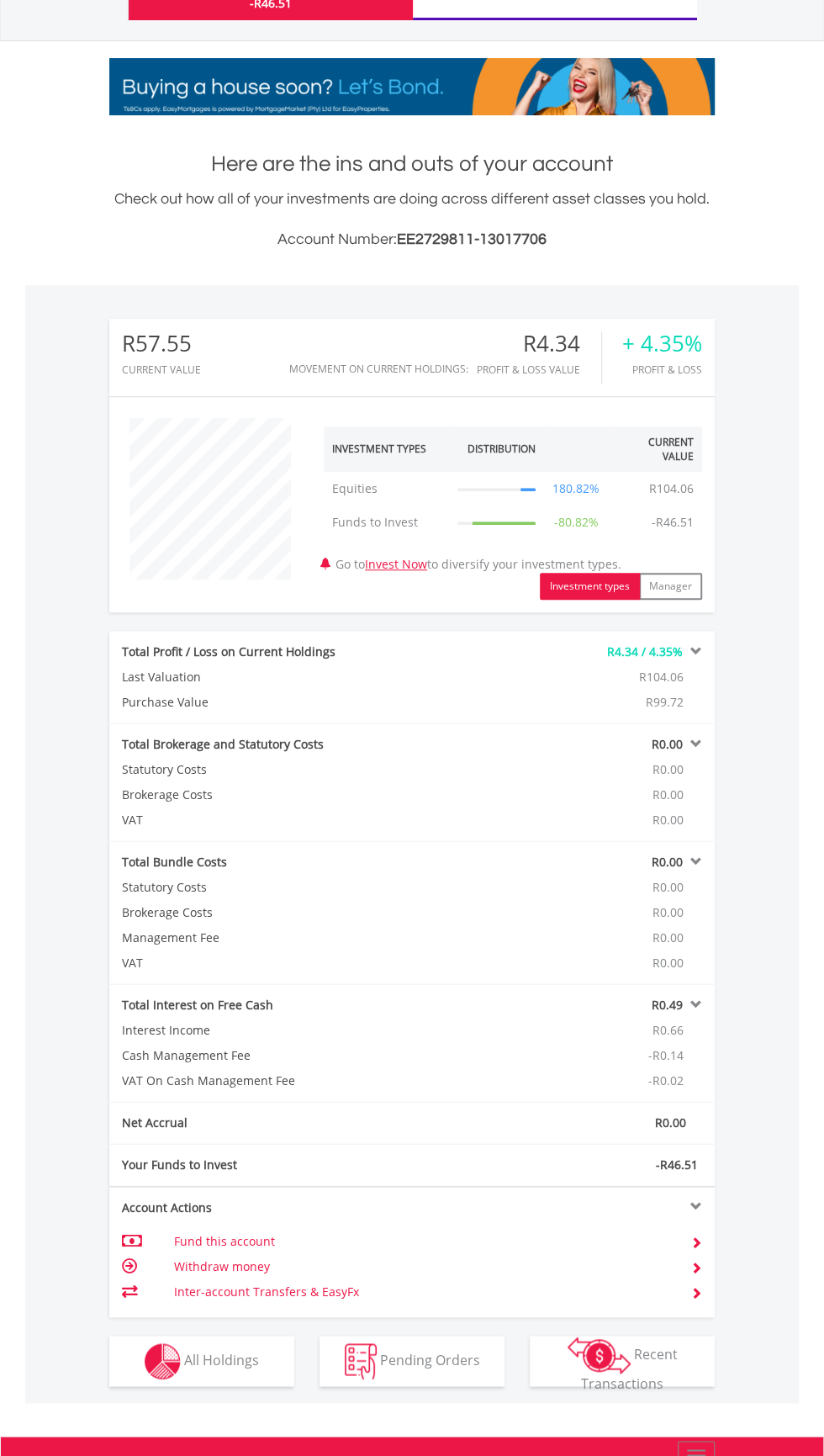
click at [718, 743] on div "Total Brokerage and Statutory Costs R0.00 Statutory Costs R0.00 Brokerage Costs…" at bounding box center [412, 782] width 630 height 118
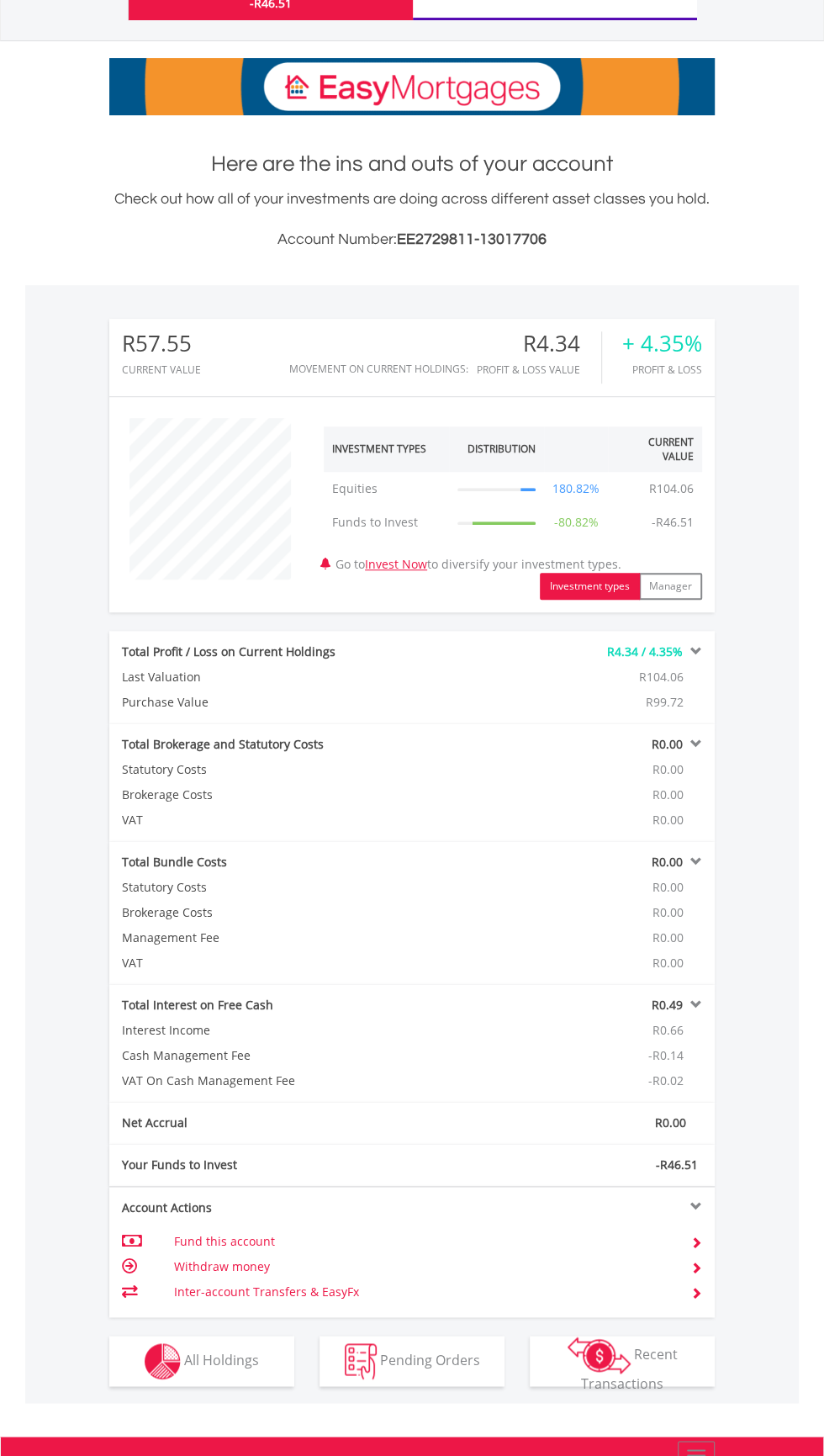
click at [695, 649] on span at bounding box center [694, 651] width 16 height 12
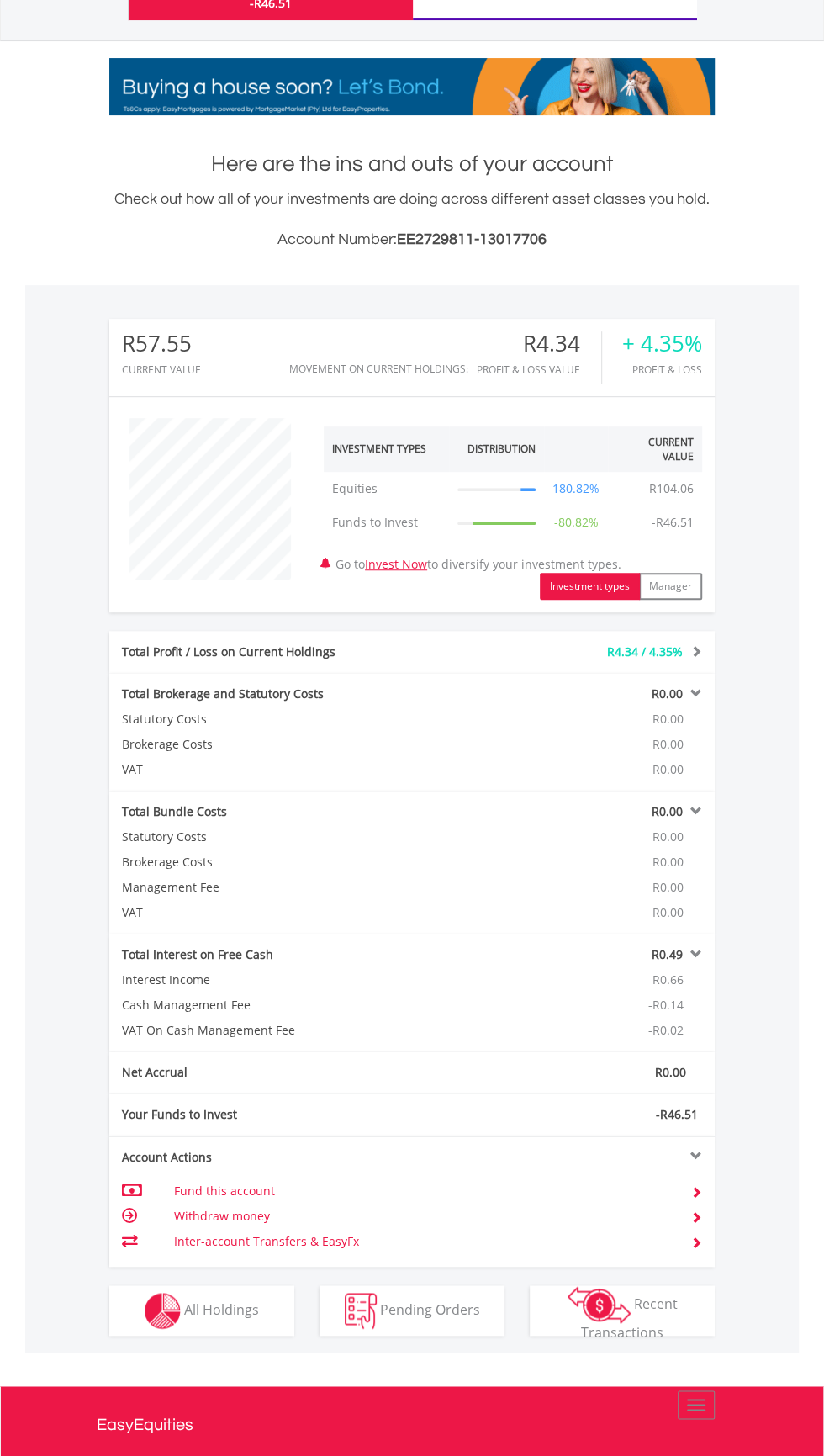
click at [701, 708] on div "Total Brokerage and Statutory Costs R0.00 Statutory Costs R0.00 Brokerage Costs…" at bounding box center [412, 732] width 605 height 118
click at [707, 700] on div "R0.00" at bounding box center [589, 693] width 253 height 16
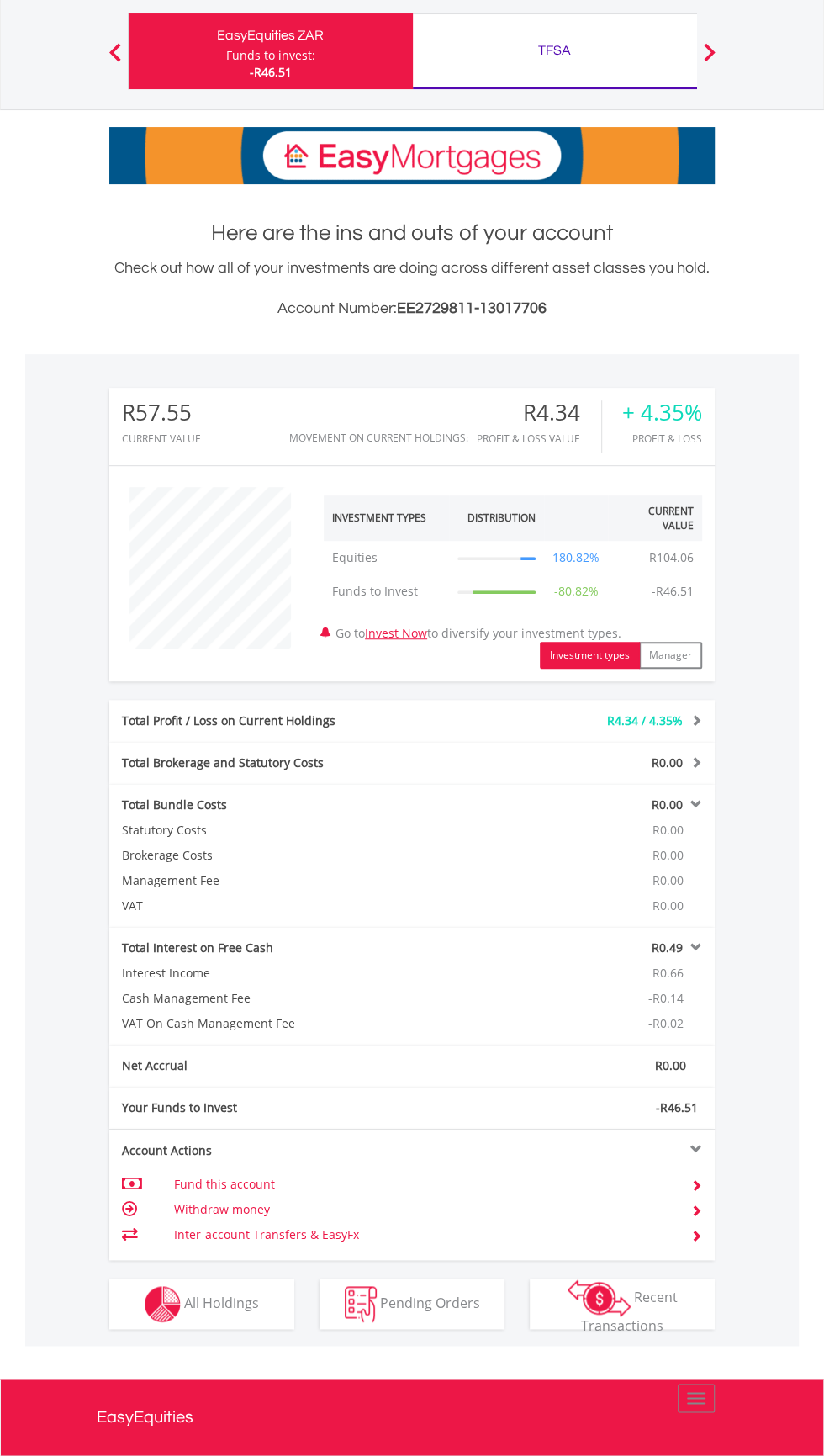
click at [713, 810] on div "R0.00" at bounding box center [589, 804] width 253 height 16
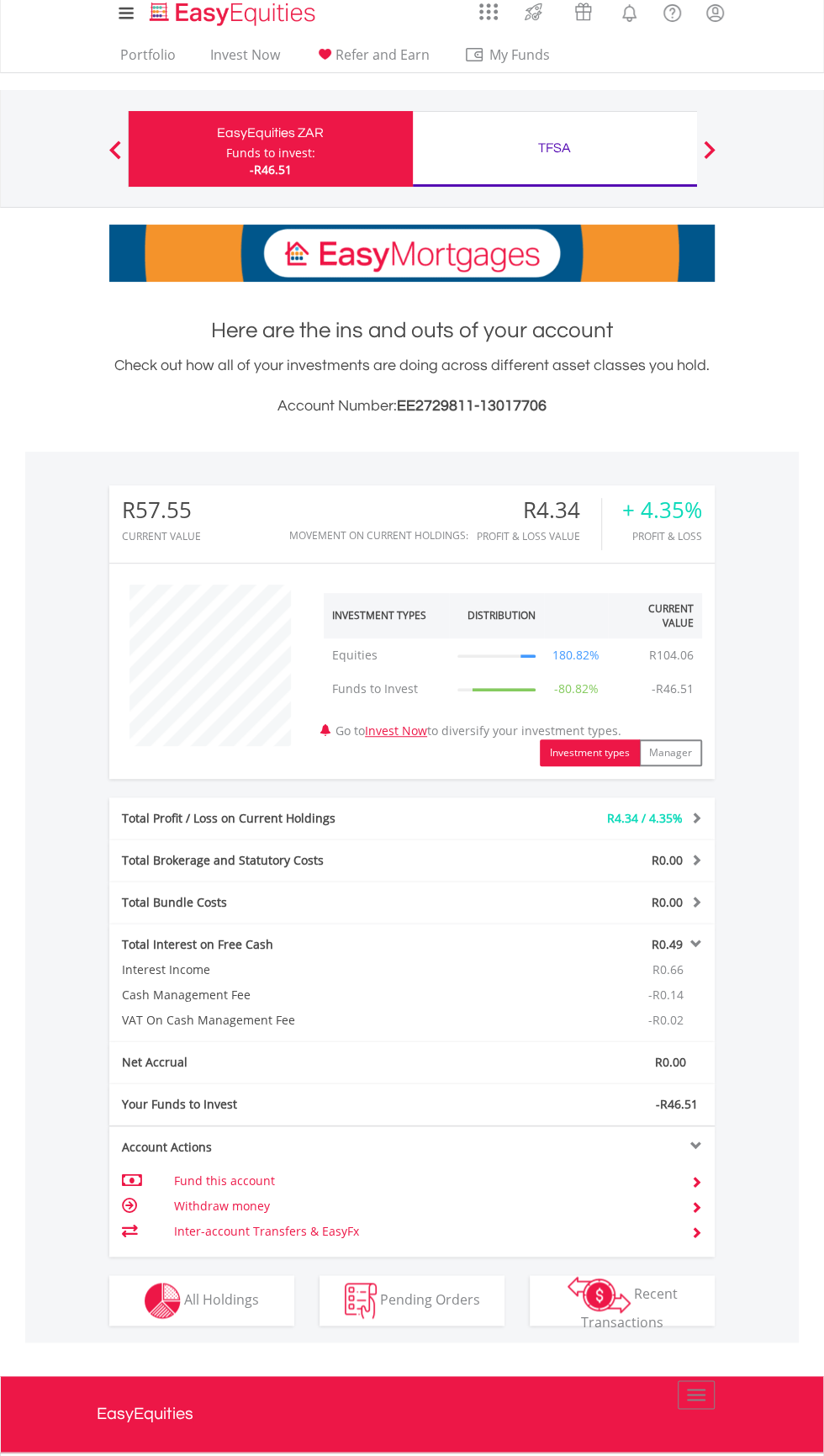
scroll to position [7, 0]
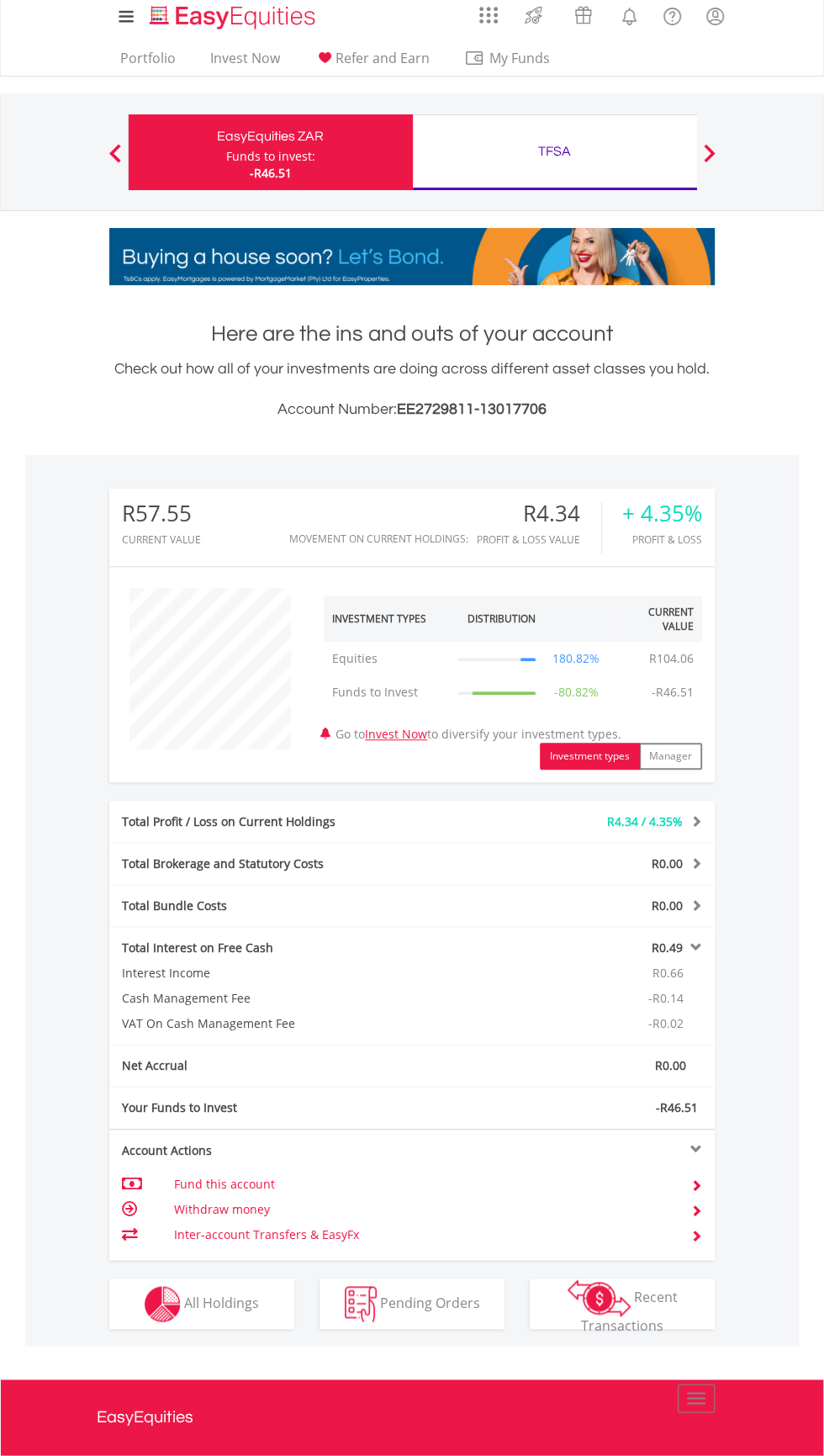
click at [704, 954] on div "R0.49" at bounding box center [589, 947] width 253 height 16
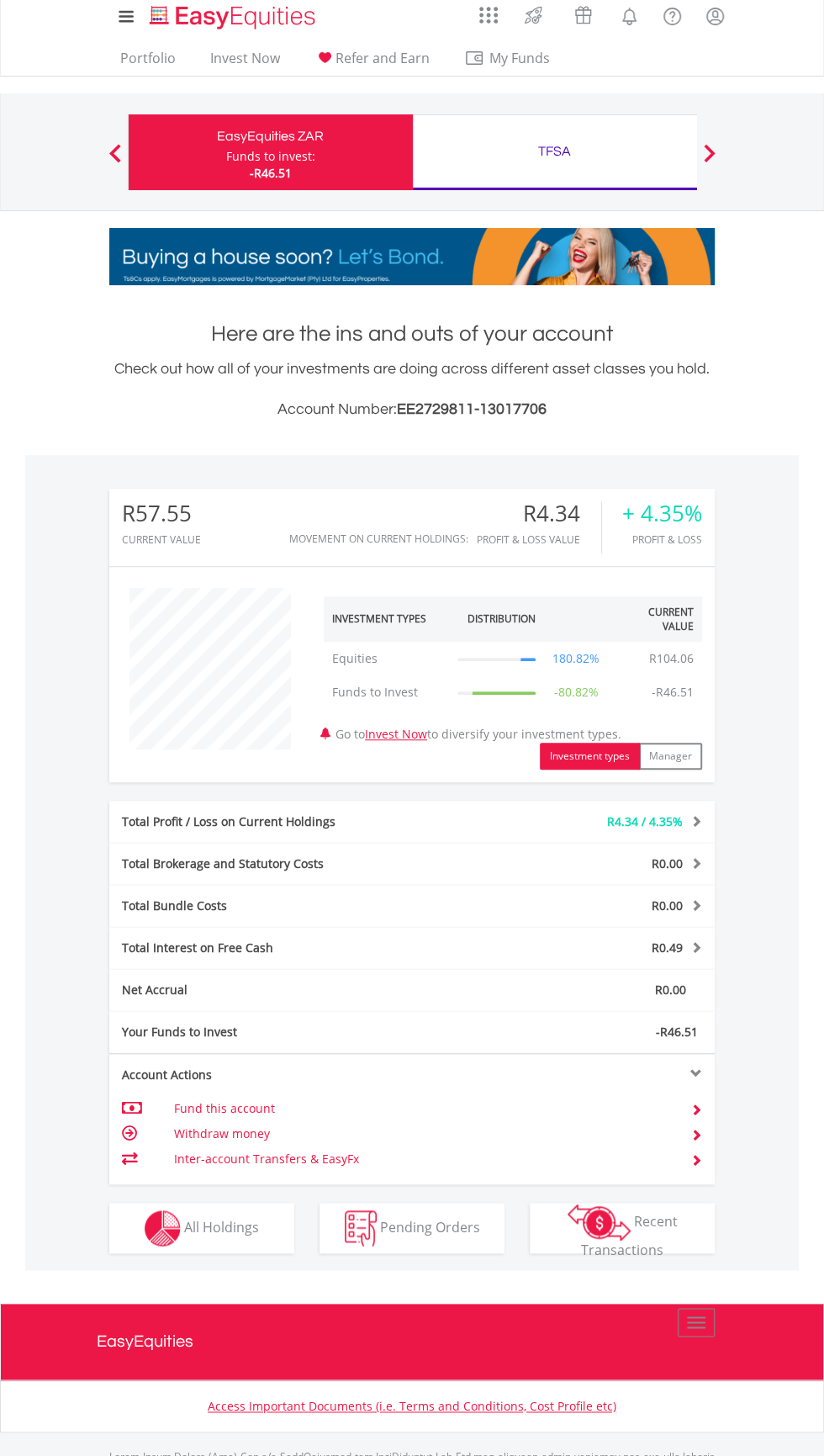
scroll to position [0, 0]
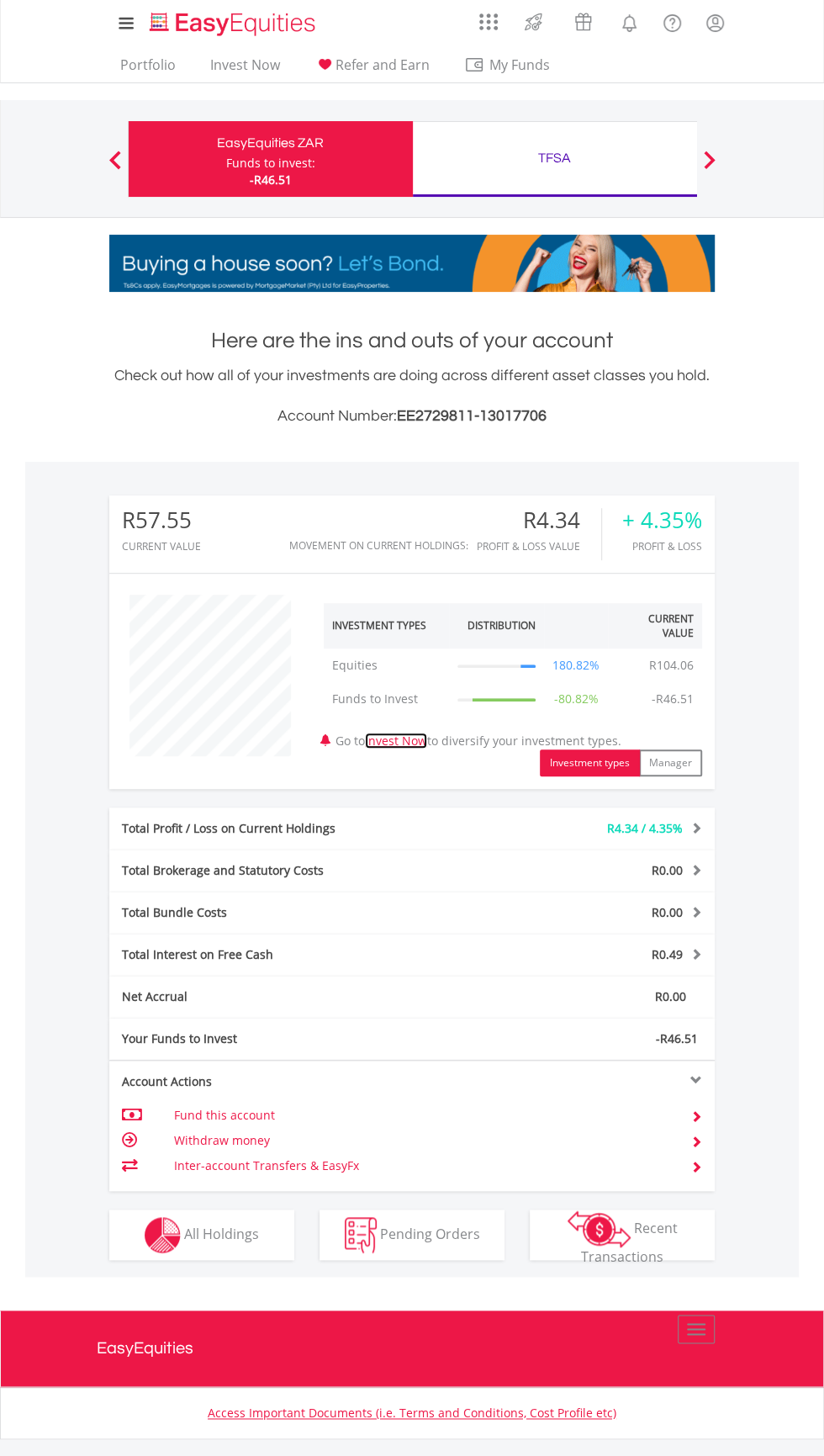
click at [427, 746] on link "Invest Now" at bounding box center [396, 741] width 63 height 16
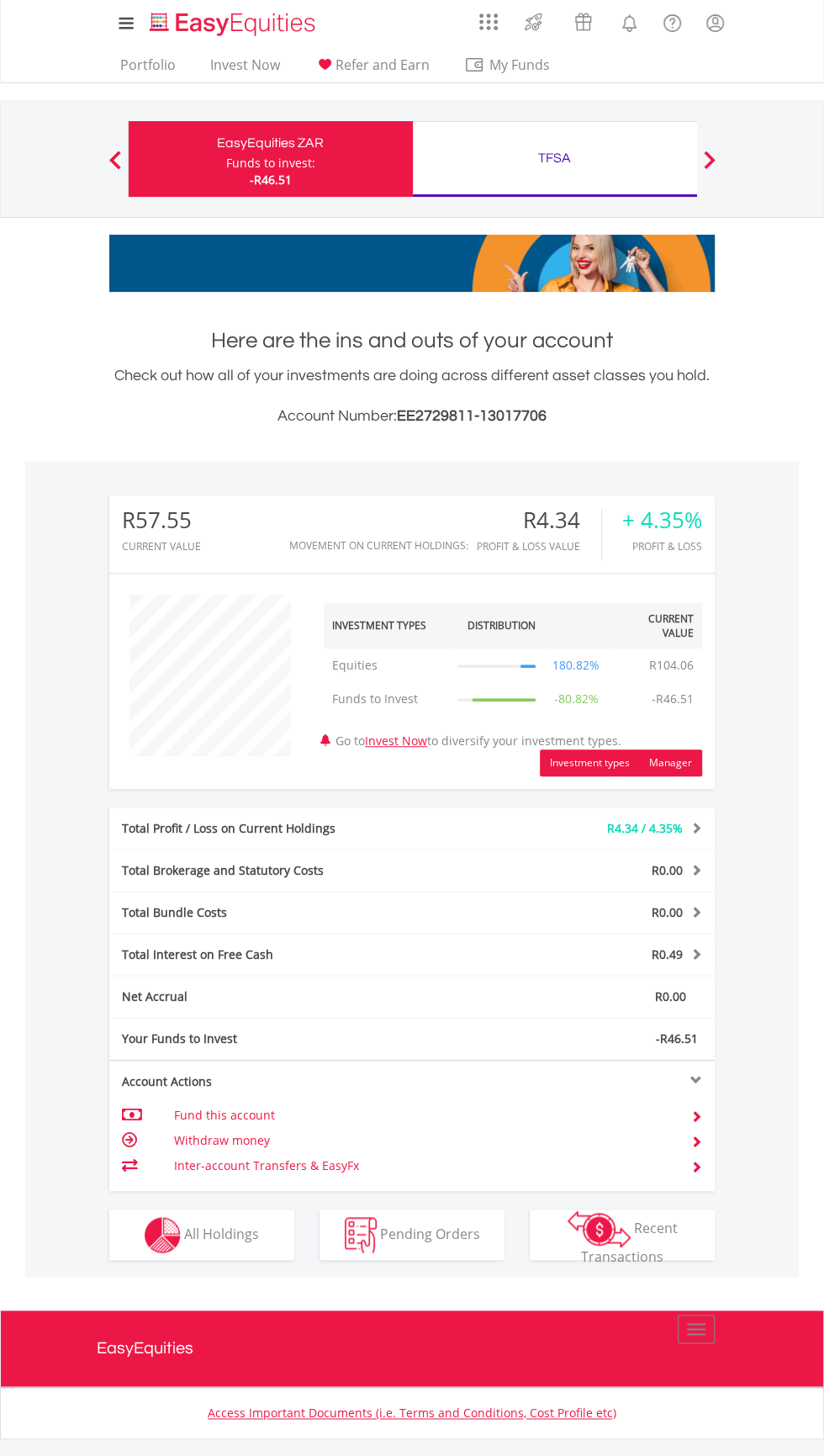
click at [659, 762] on button "Manager" at bounding box center [670, 763] width 63 height 27
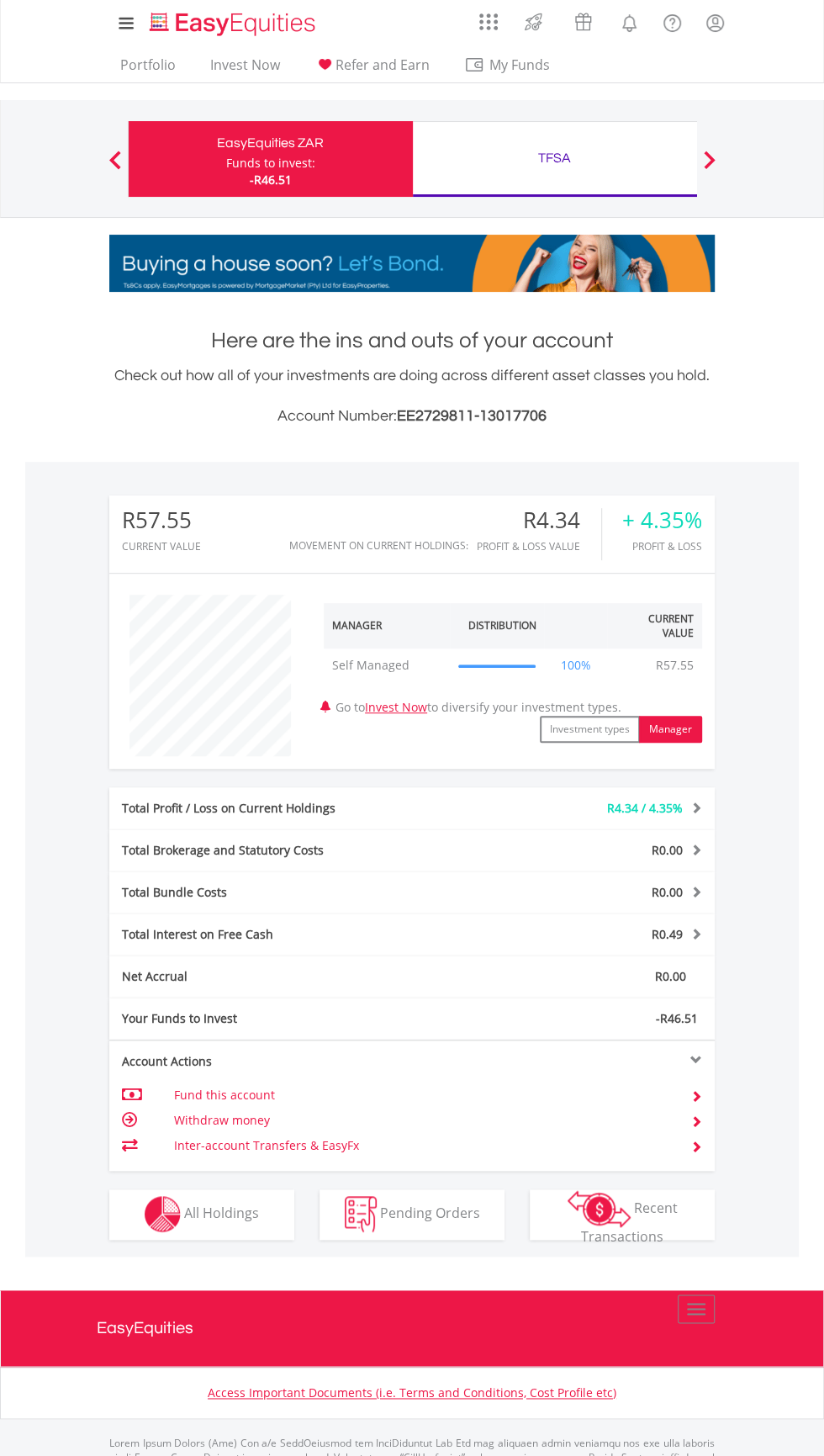
click at [695, 793] on div "Total Profit / Loss on Current Holdings R4.34 / 4.35% Last Valuation R104.06 Pu…" at bounding box center [412, 808] width 605 height 42
click at [666, 811] on span "R4.34 / 4.35%" at bounding box center [645, 807] width 75 height 16
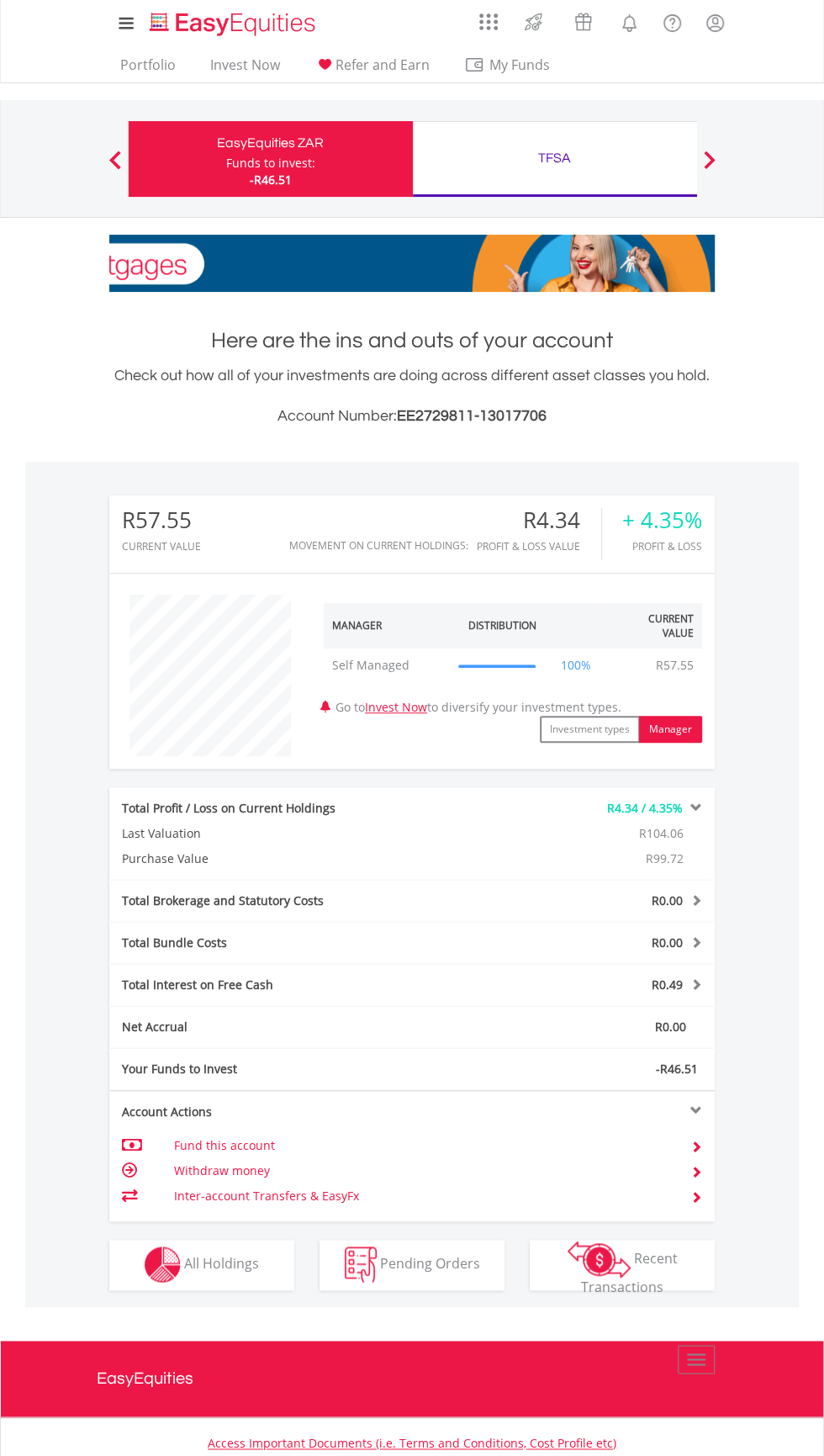
click at [679, 800] on span "R4.34 / 4.35%" at bounding box center [645, 807] width 75 height 16
